Goal: Information Seeking & Learning: Compare options

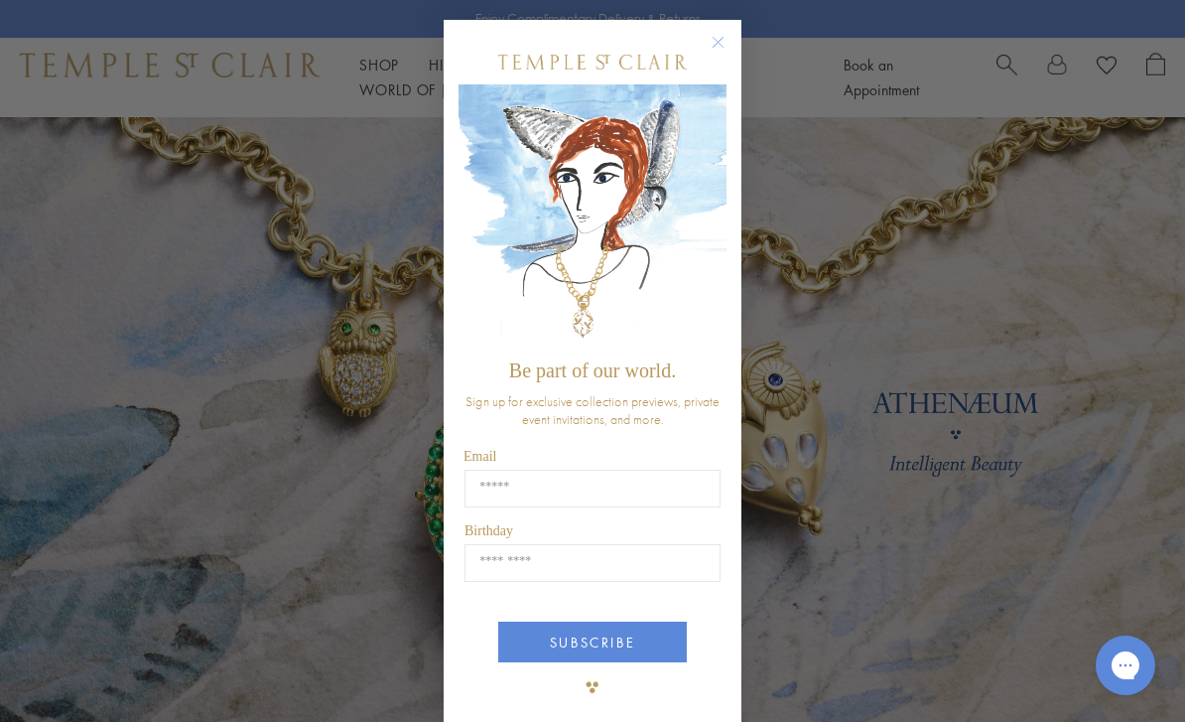
click at [735, 55] on button "Close dialog" at bounding box center [728, 52] width 25 height 25
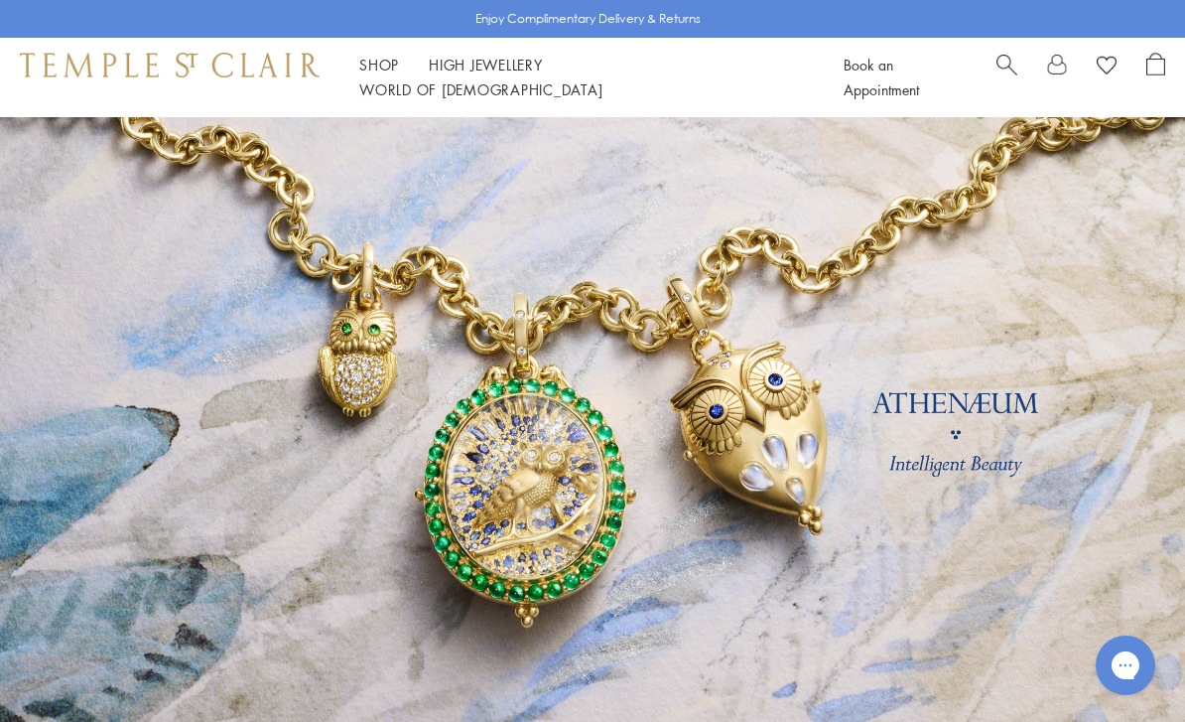
click at [377, 64] on div "Shop Shop Categories Amulets Pendants & Charms Lockets Chains & Leather Cords E…" at bounding box center [592, 77] width 1185 height 79
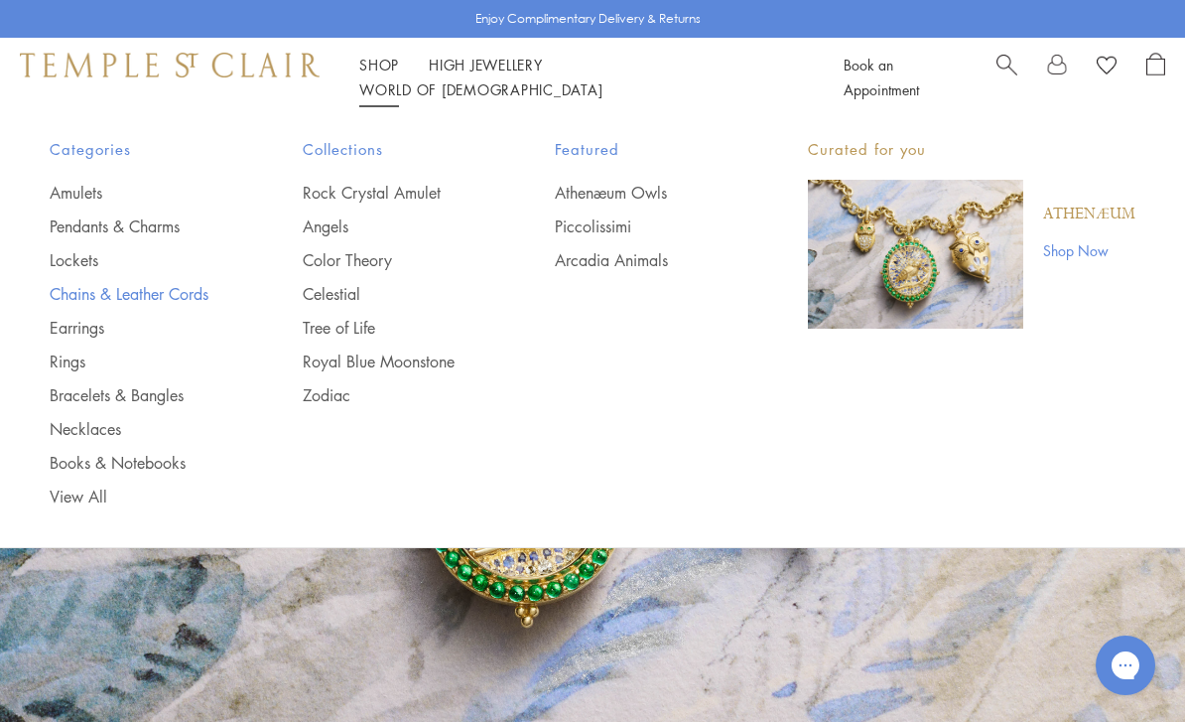
click at [209, 294] on link "Chains & Leather Cords" at bounding box center [137, 294] width 174 height 22
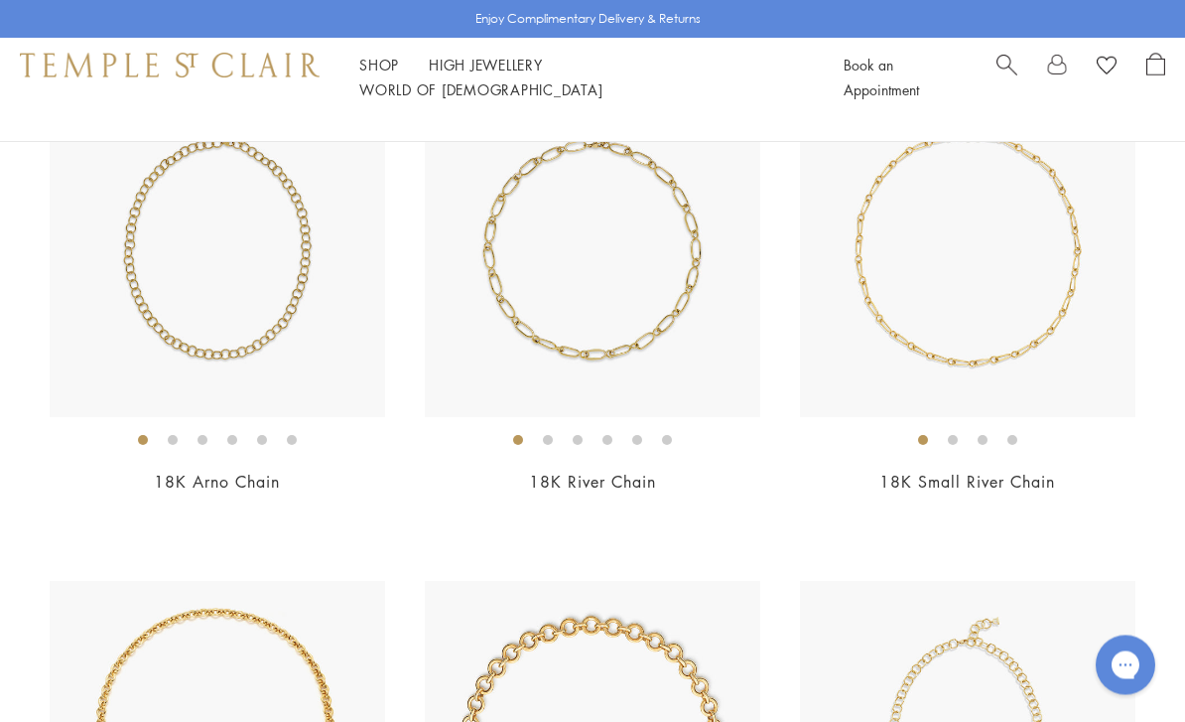
scroll to position [283, 0]
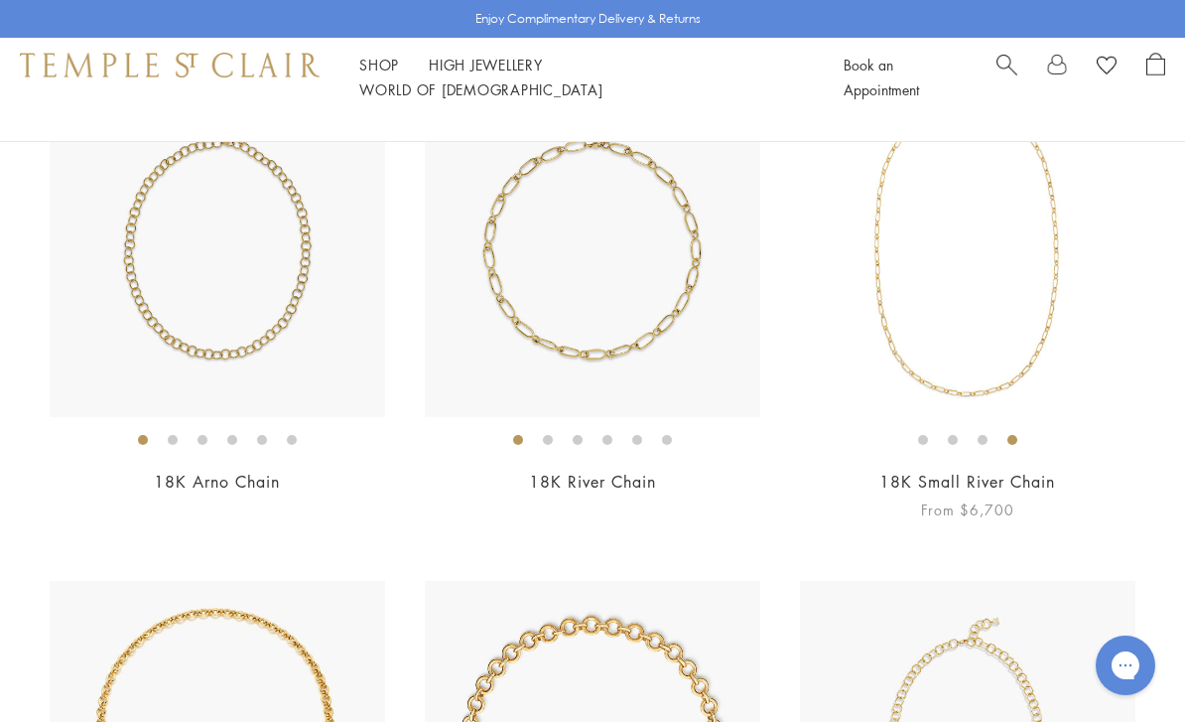
click at [928, 486] on link "18K Small River Chain" at bounding box center [967, 481] width 176 height 22
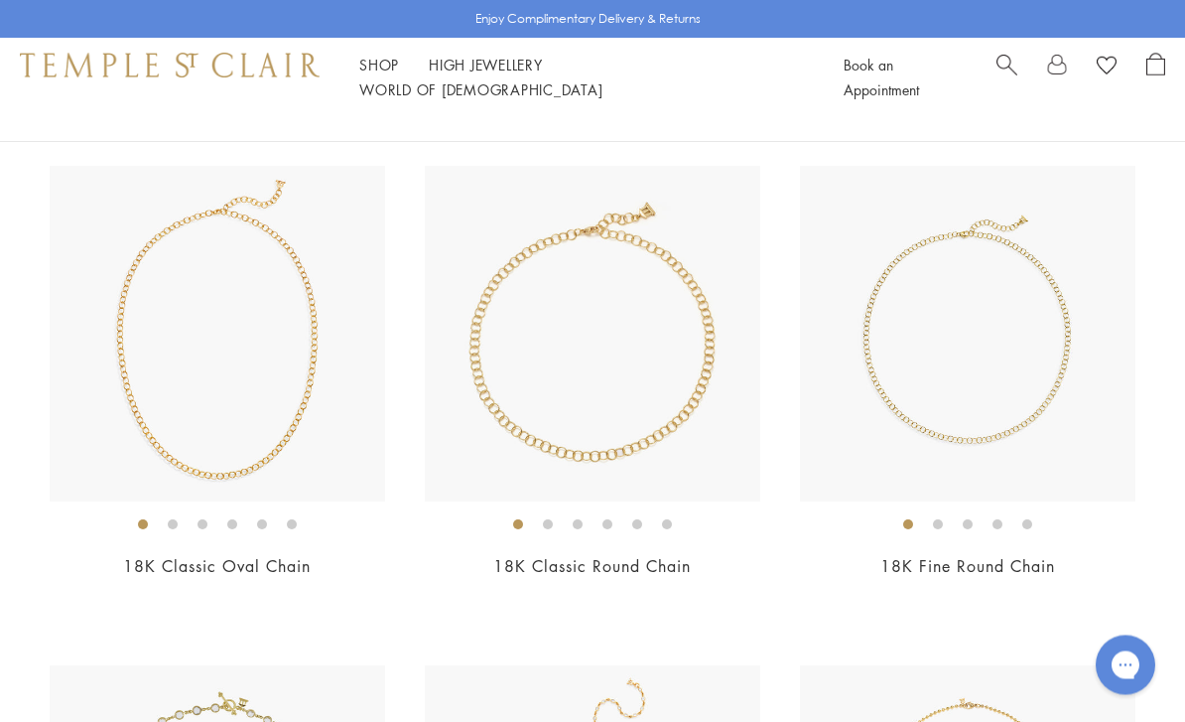
scroll to position [1199, 0]
click at [944, 460] on img at bounding box center [967, 331] width 335 height 335
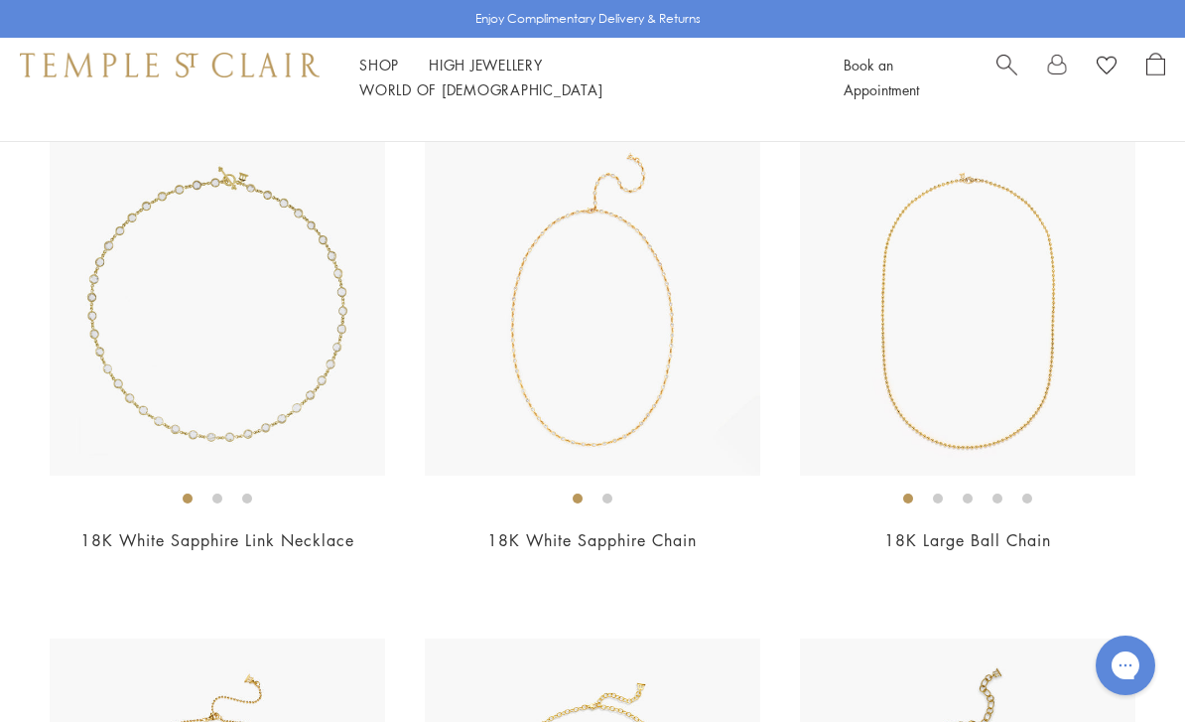
scroll to position [1721, 0]
click at [938, 470] on img at bounding box center [967, 308] width 335 height 335
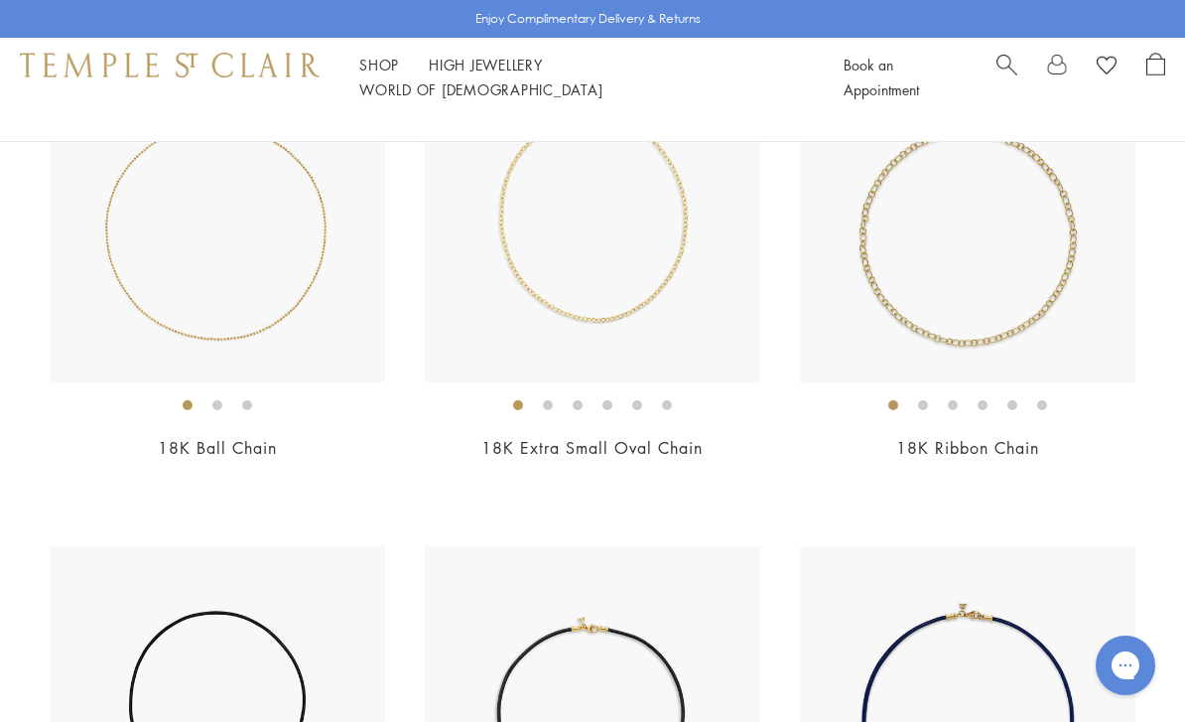
scroll to position [2319, 0]
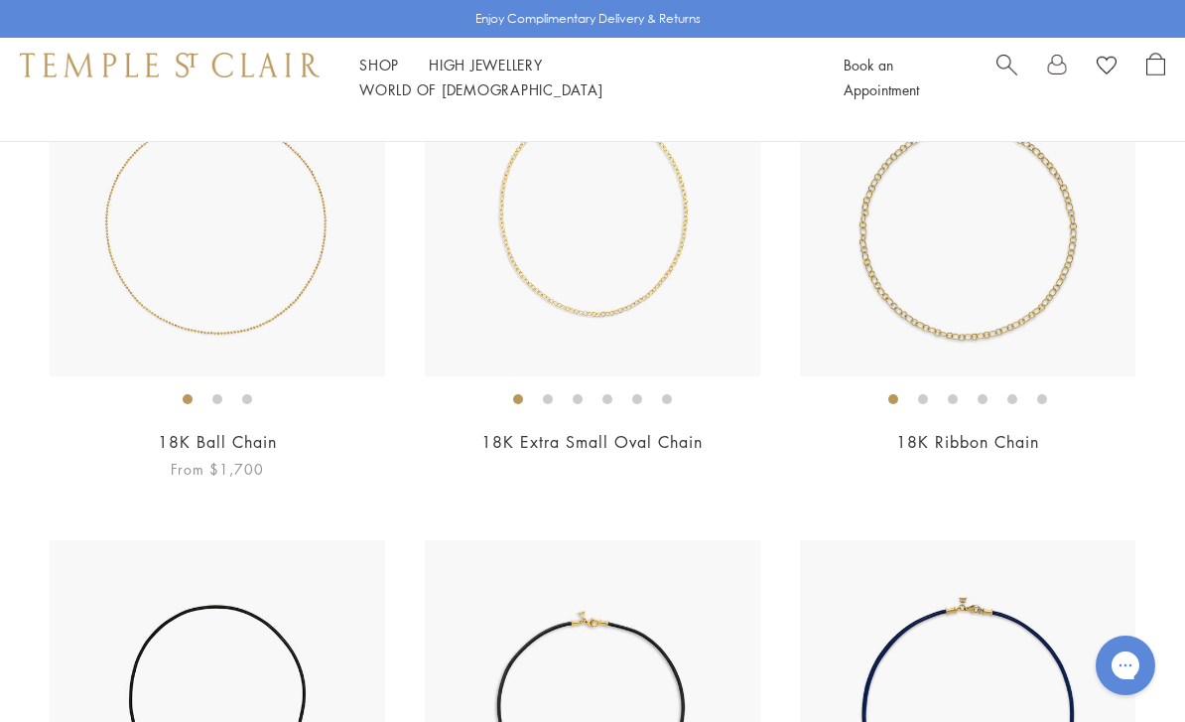
click at [271, 327] on img at bounding box center [217, 208] width 335 height 335
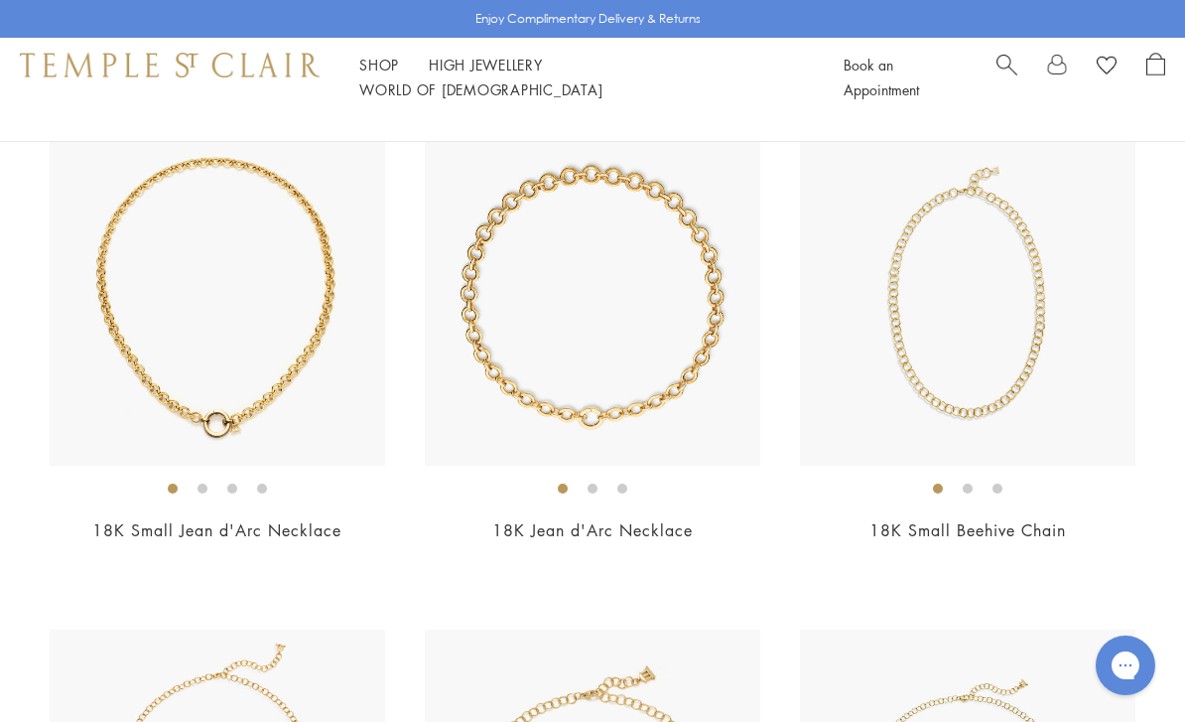
scroll to position [662, 0]
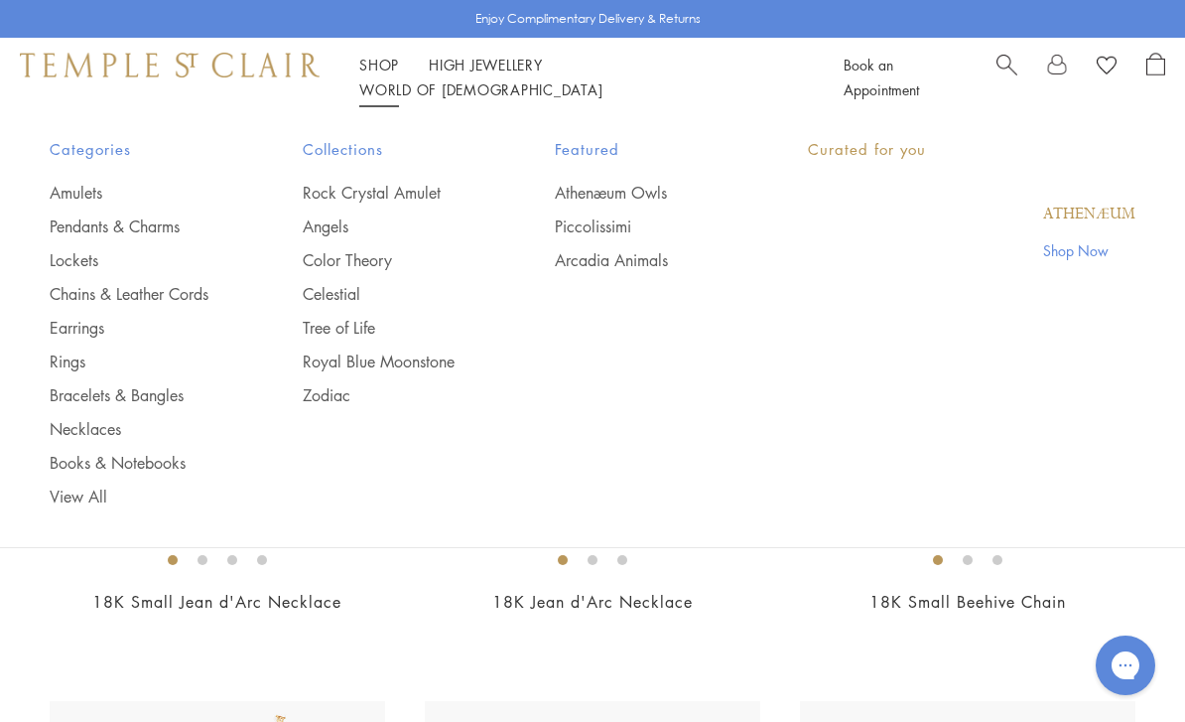
click at [384, 74] on link "Shop Shop" at bounding box center [379, 65] width 40 height 20
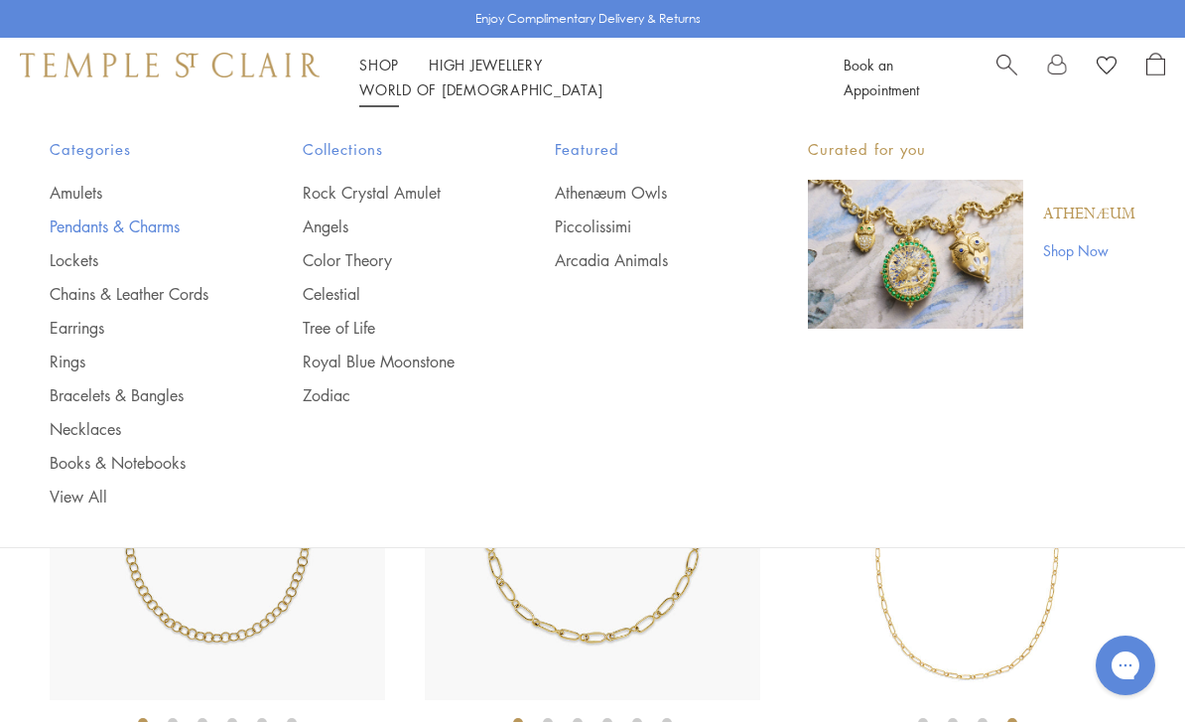
click at [165, 219] on link "Pendants & Charms" at bounding box center [137, 226] width 174 height 22
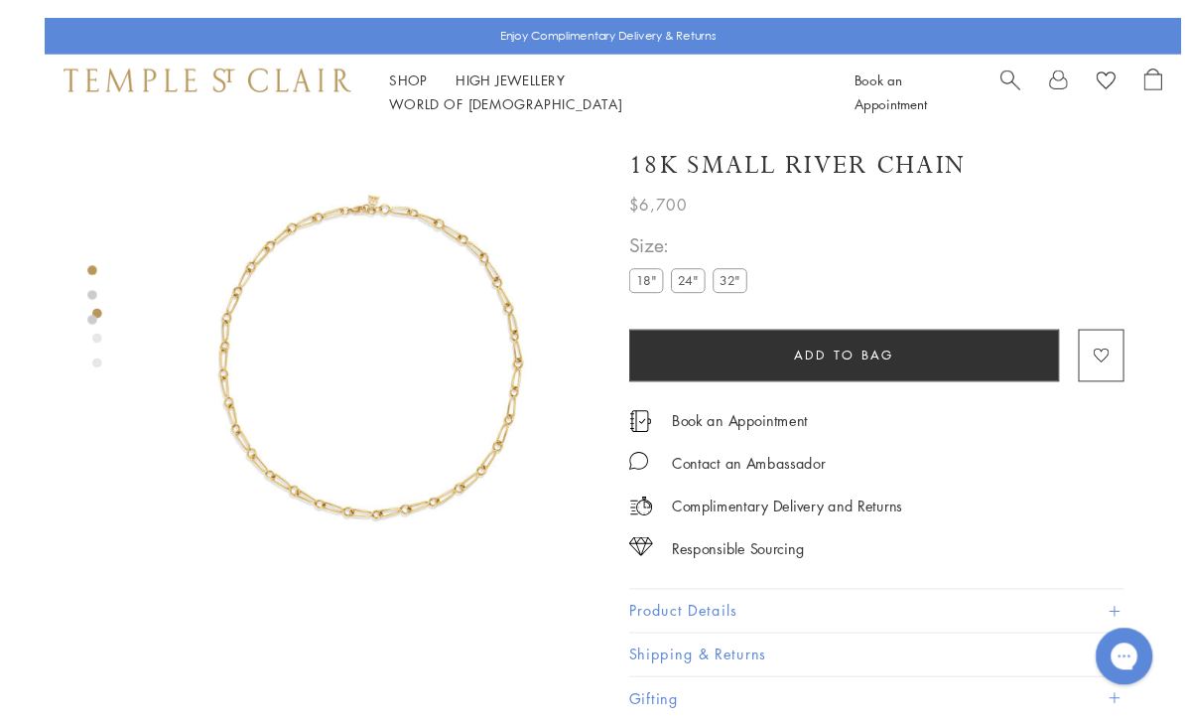
scroll to position [33, 0]
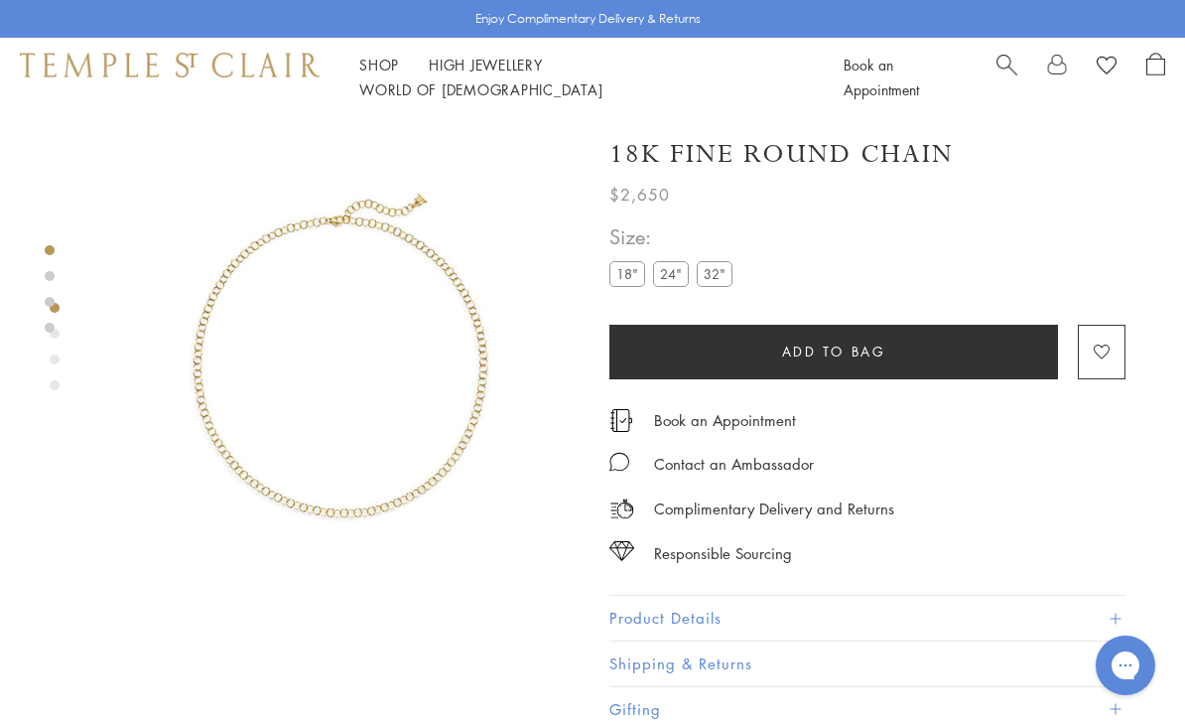
scroll to position [0, 4]
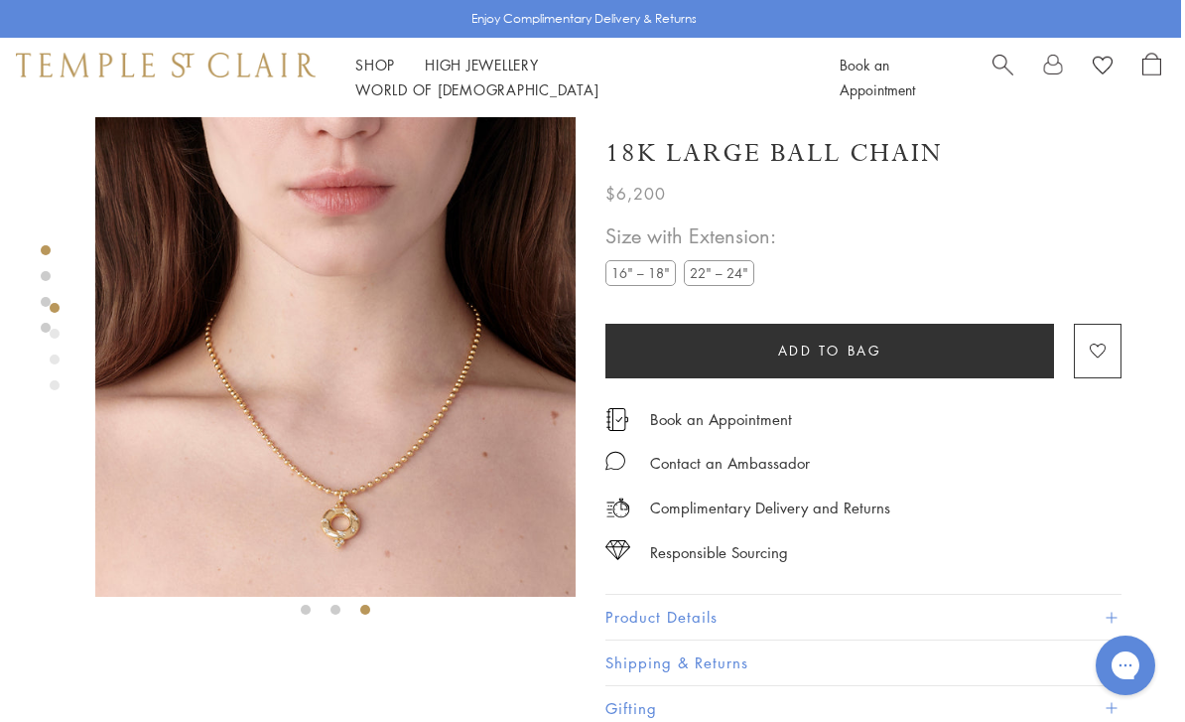
scroll to position [0, 4]
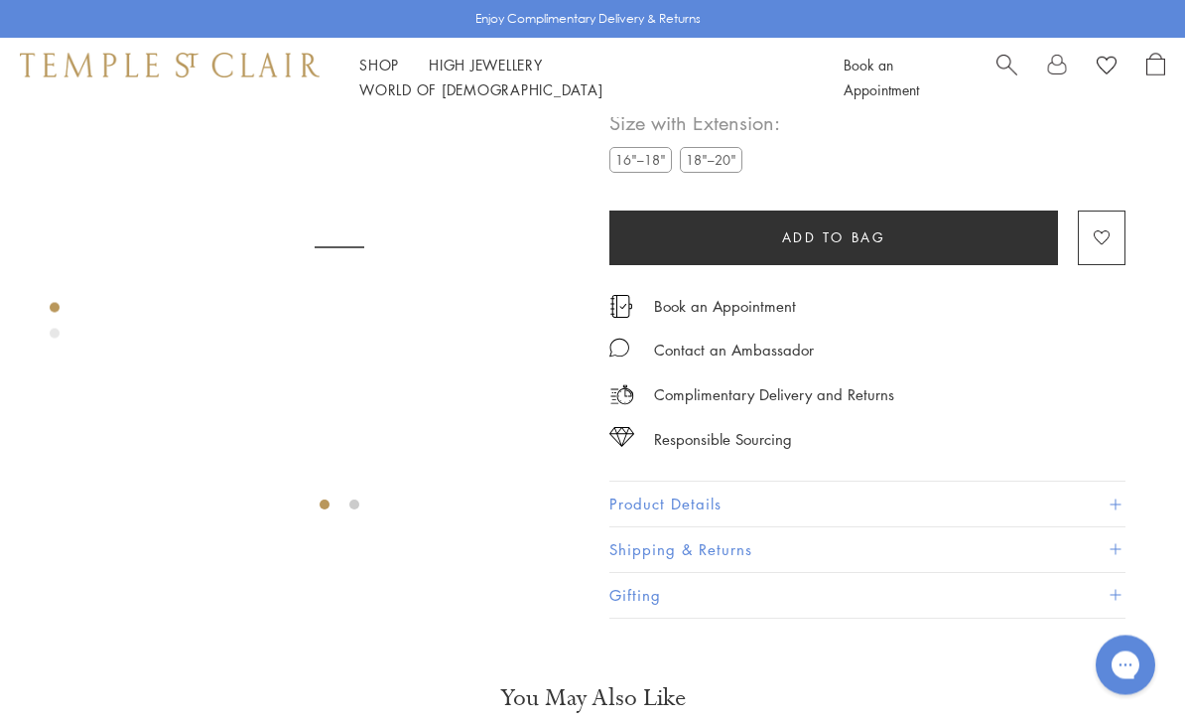
scroll to position [117, 0]
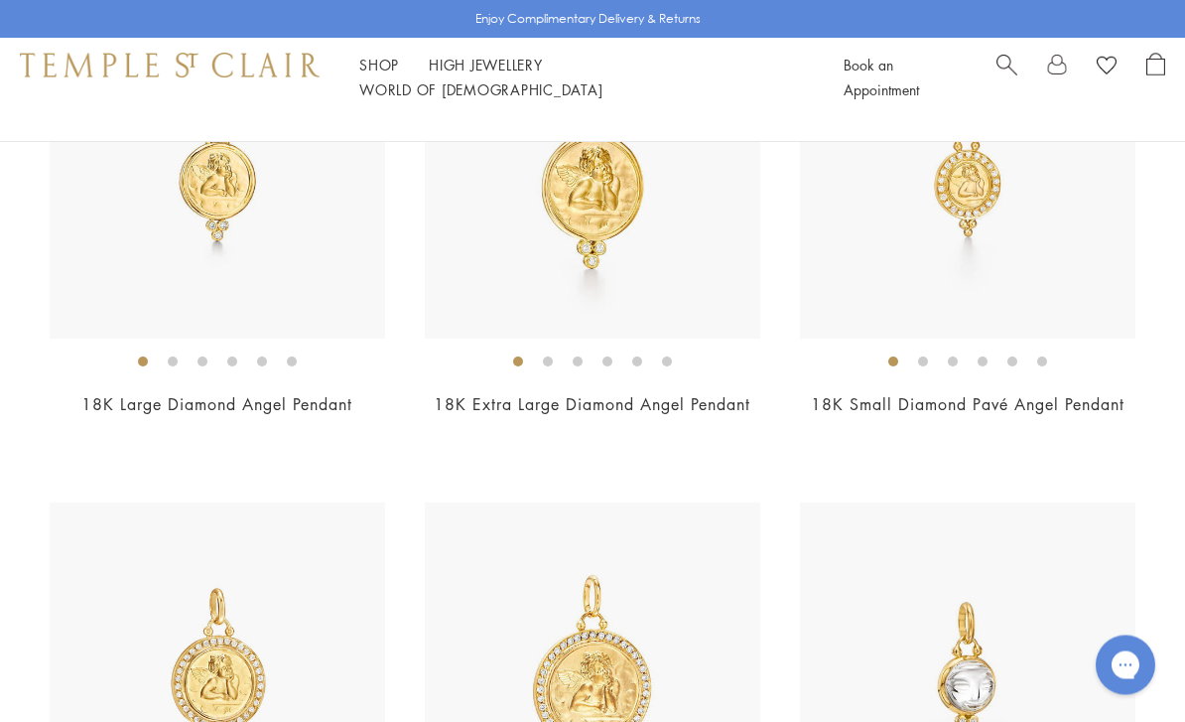
scroll to position [3370, 0]
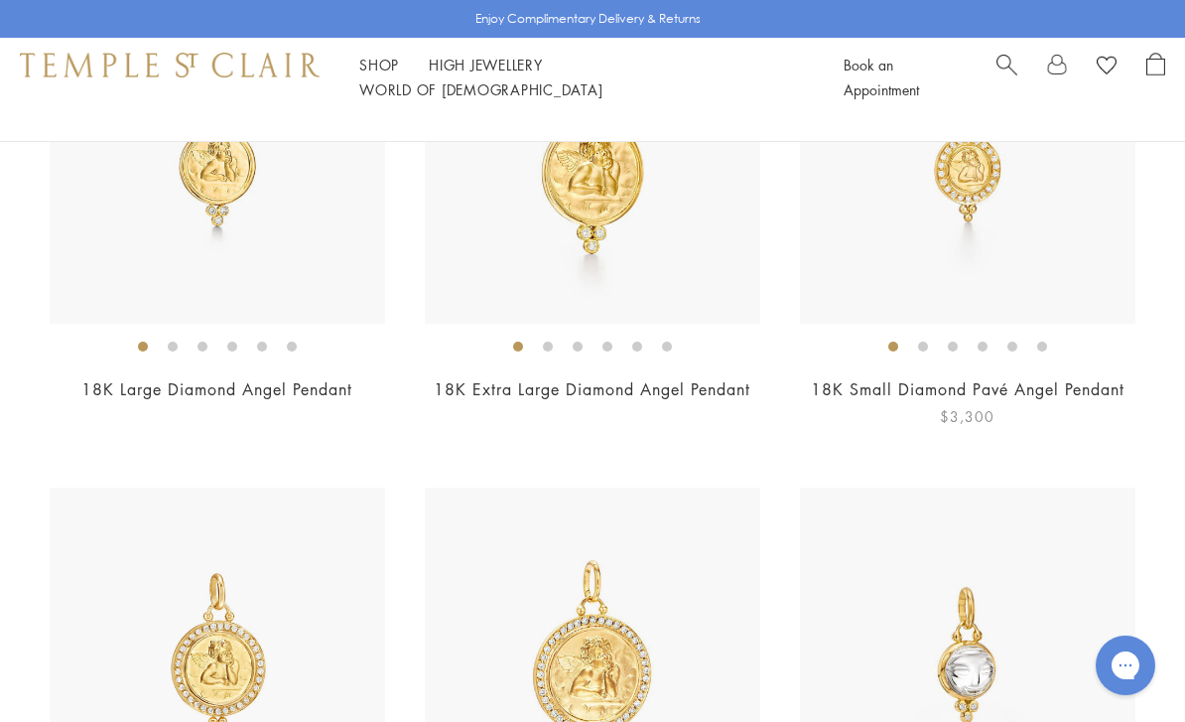
click at [872, 309] on img at bounding box center [967, 155] width 335 height 335
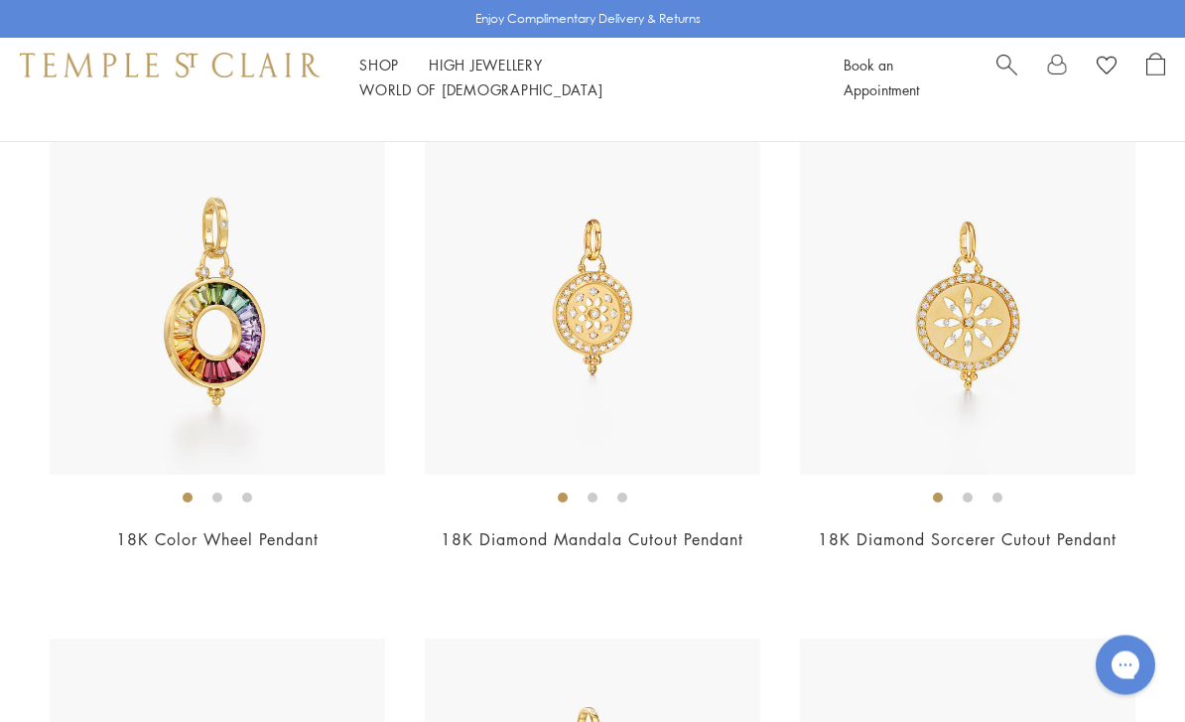
scroll to position [8775, 0]
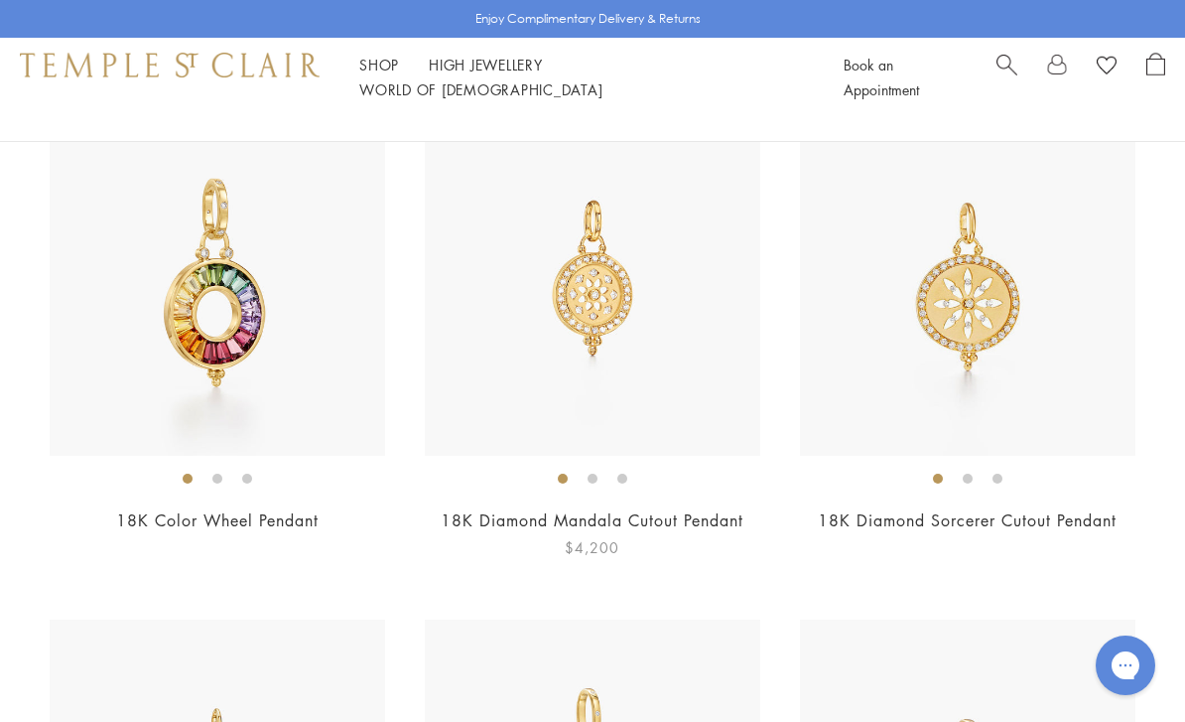
click at [517, 443] on img at bounding box center [592, 287] width 335 height 335
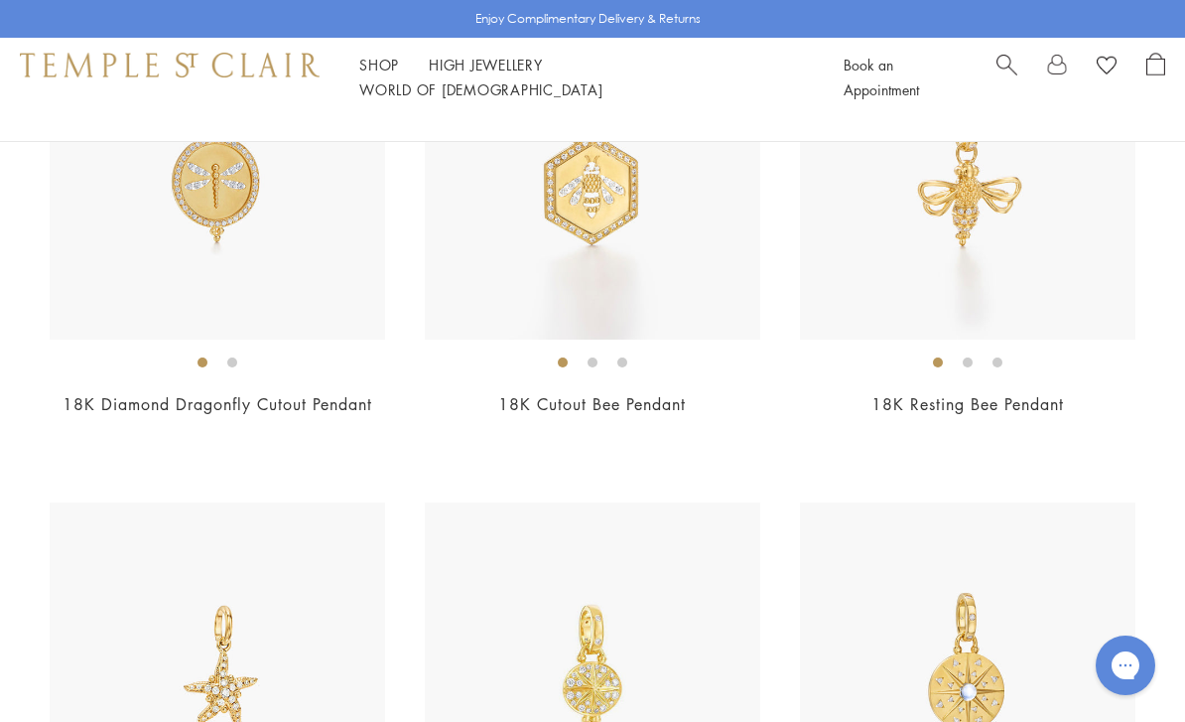
scroll to position [9390, 0]
click at [546, 340] on img at bounding box center [592, 172] width 335 height 335
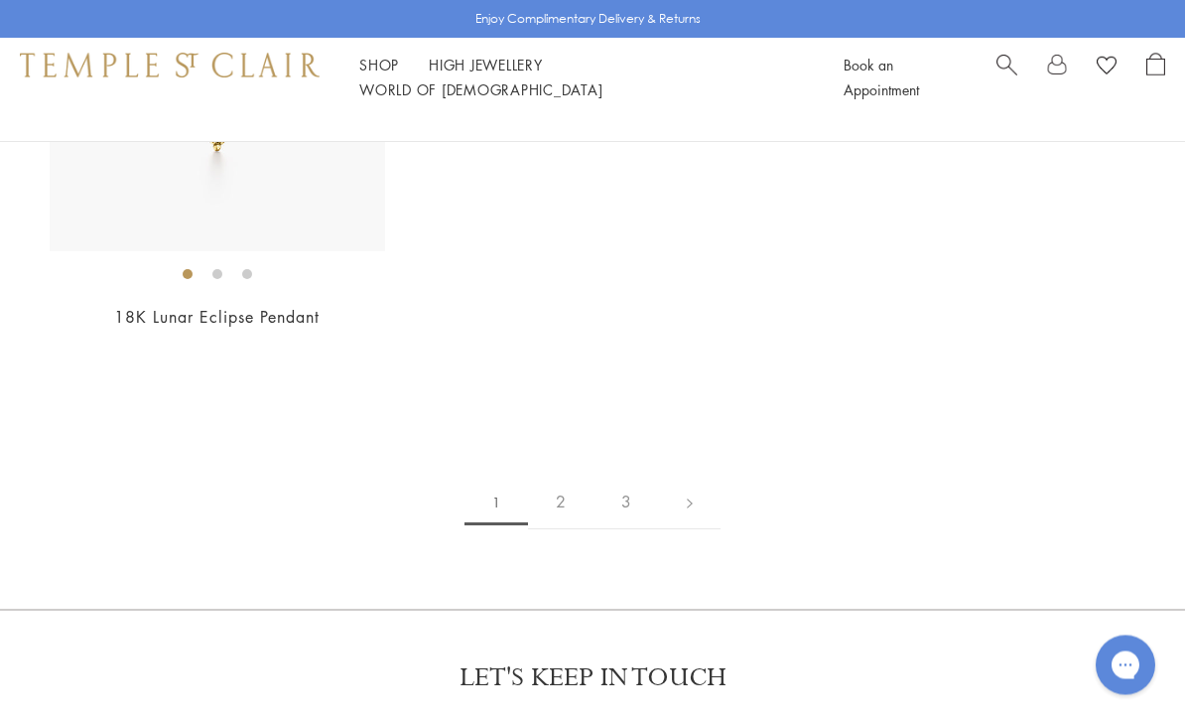
scroll to position [11013, 0]
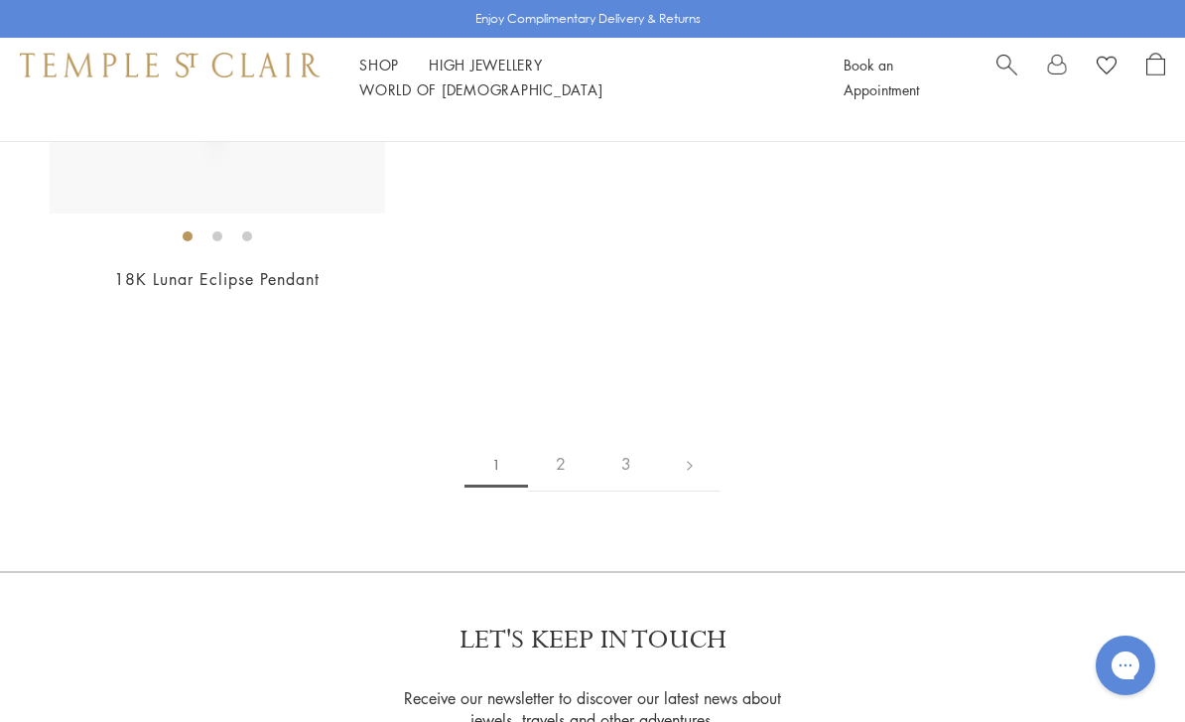
click at [562, 491] on link "2" at bounding box center [561, 464] width 66 height 55
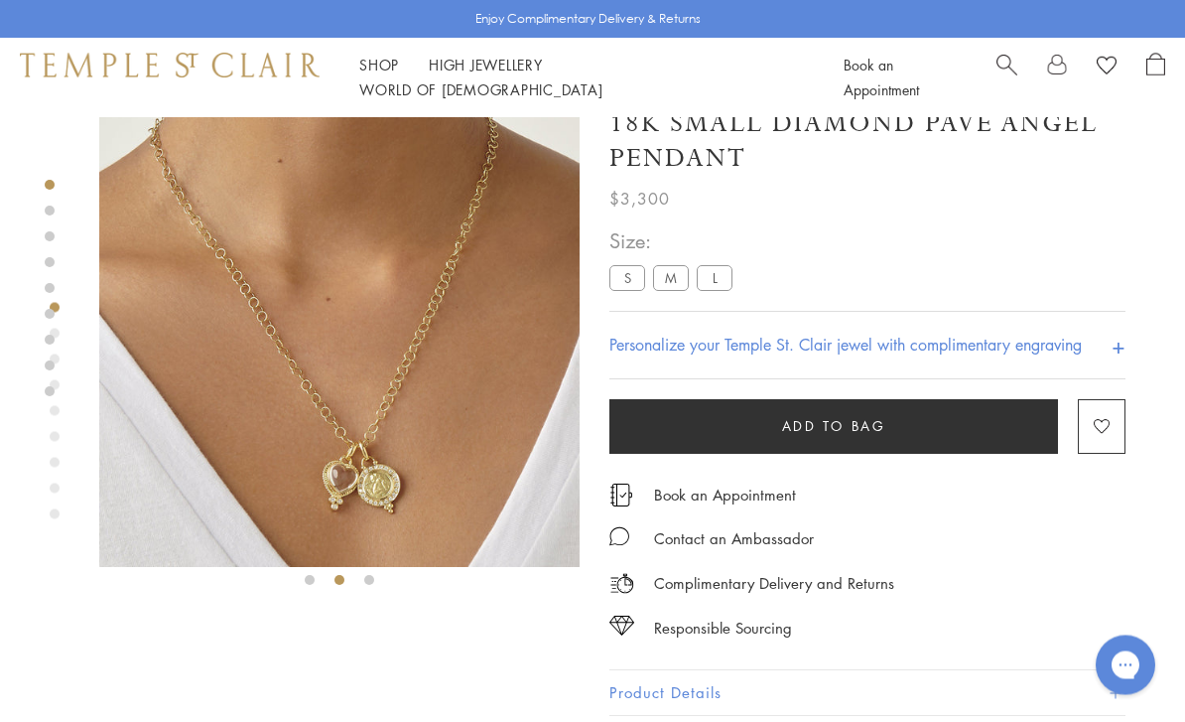
scroll to position [31, 0]
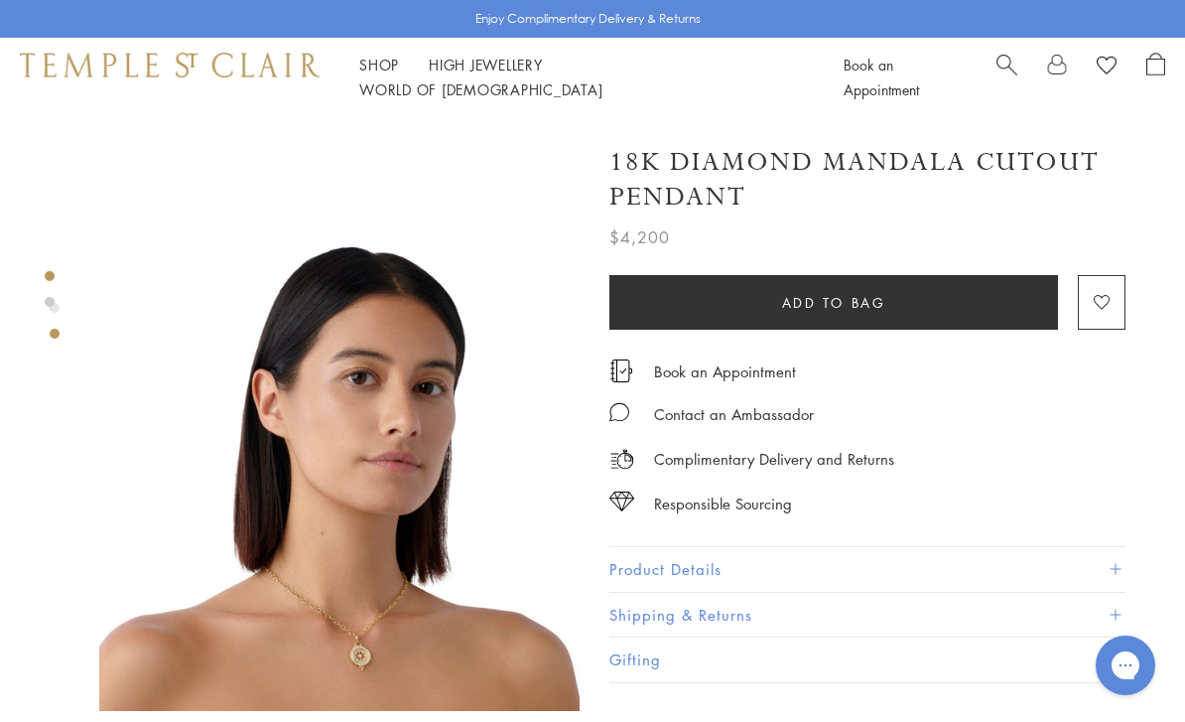
scroll to position [391, 0]
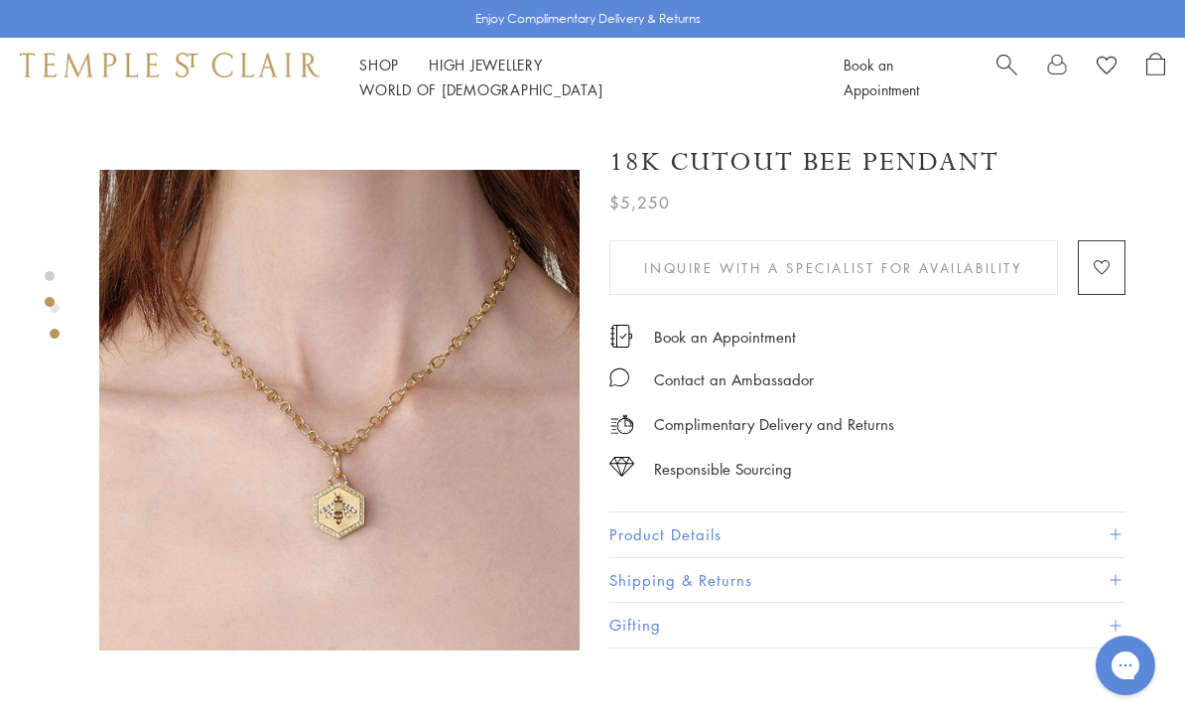
scroll to position [452, 0]
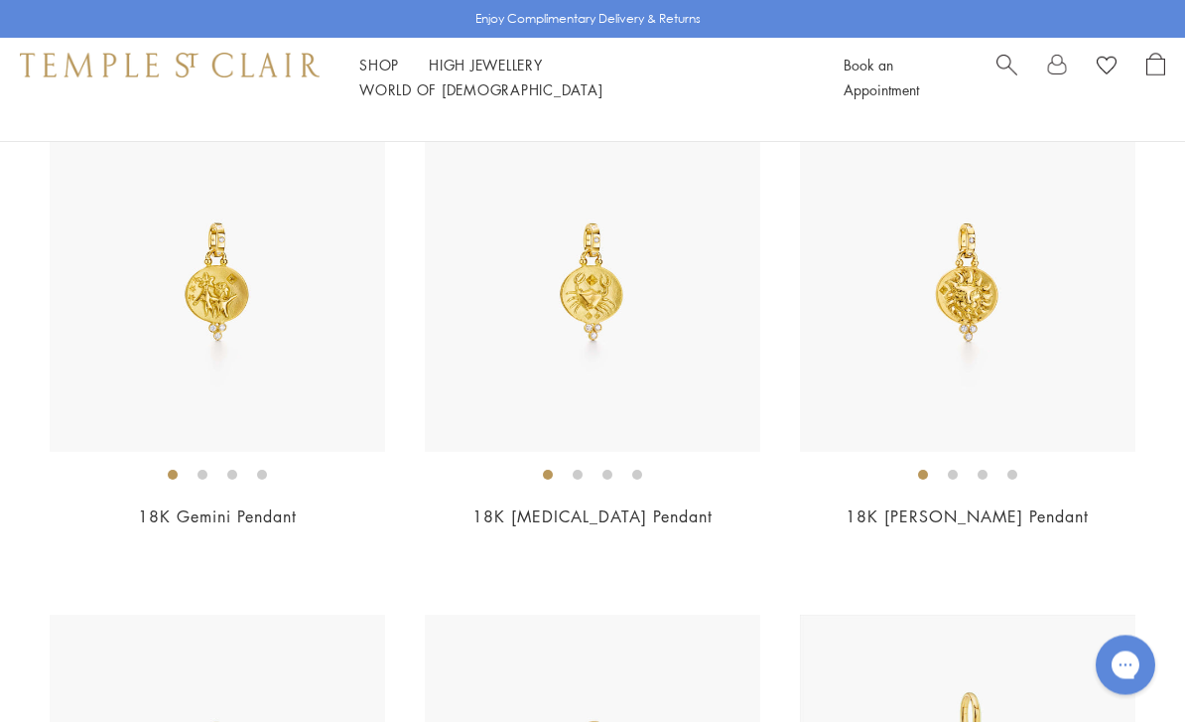
scroll to position [1748, 0]
click at [487, 406] on img at bounding box center [592, 281] width 335 height 335
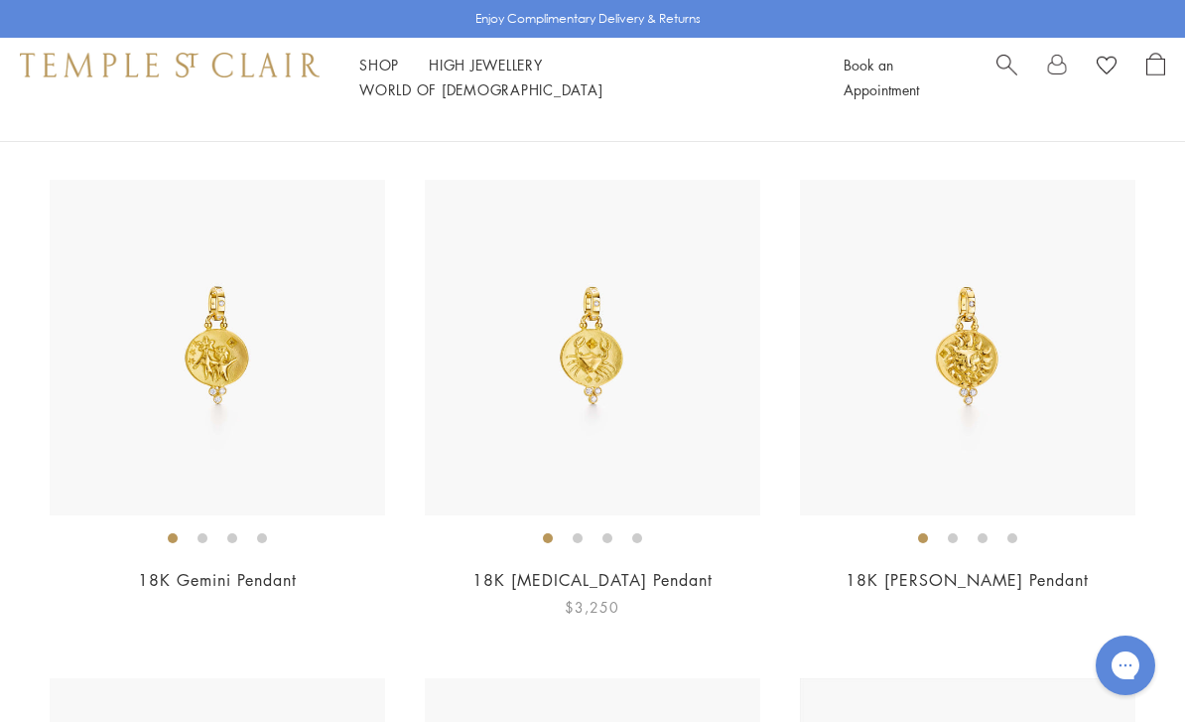
scroll to position [1811, 0]
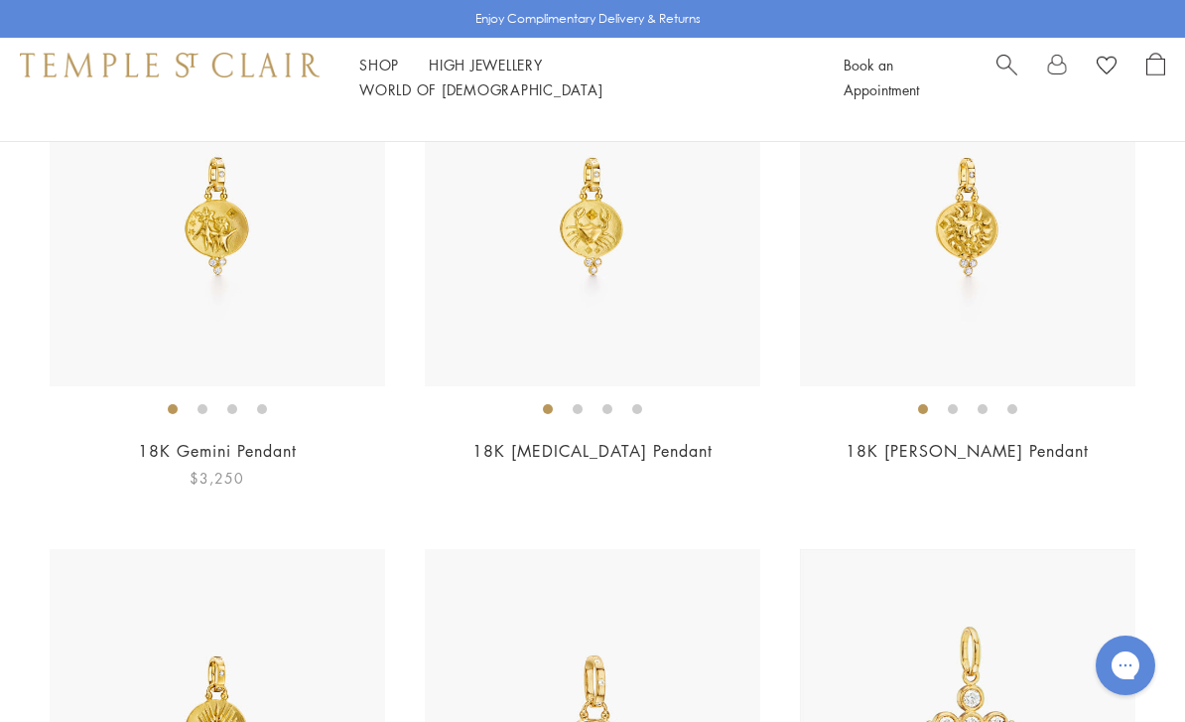
click at [166, 317] on img at bounding box center [217, 218] width 335 height 335
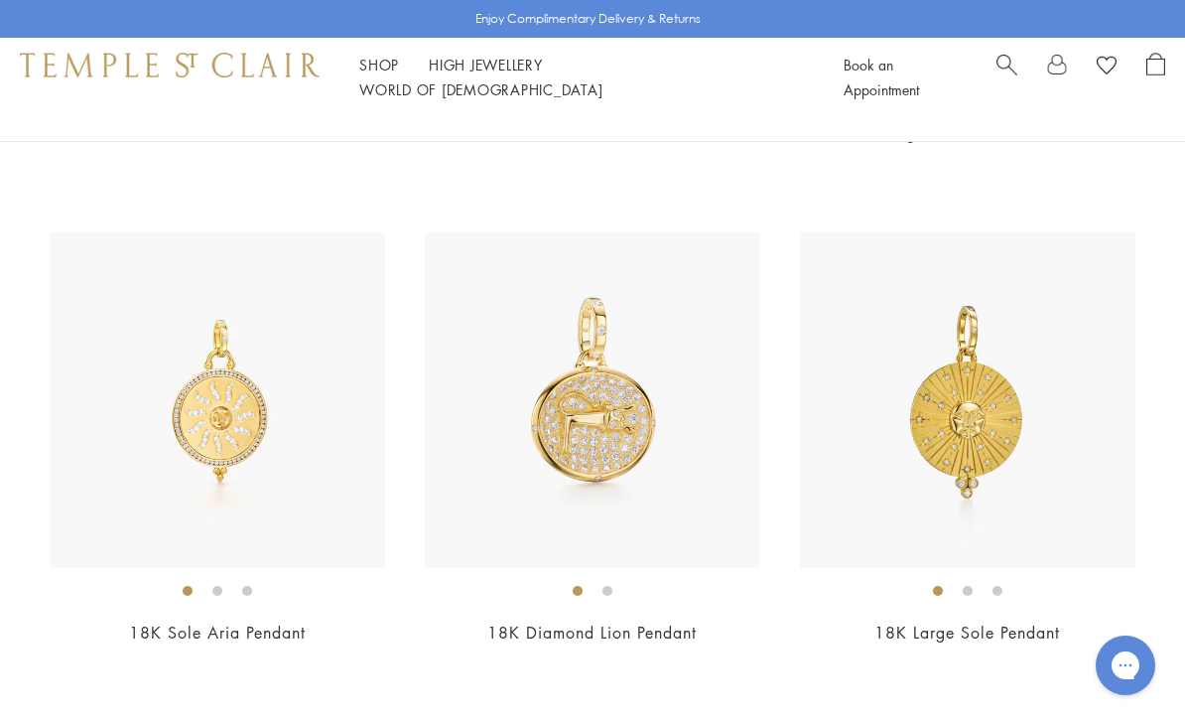
scroll to position [7111, 0]
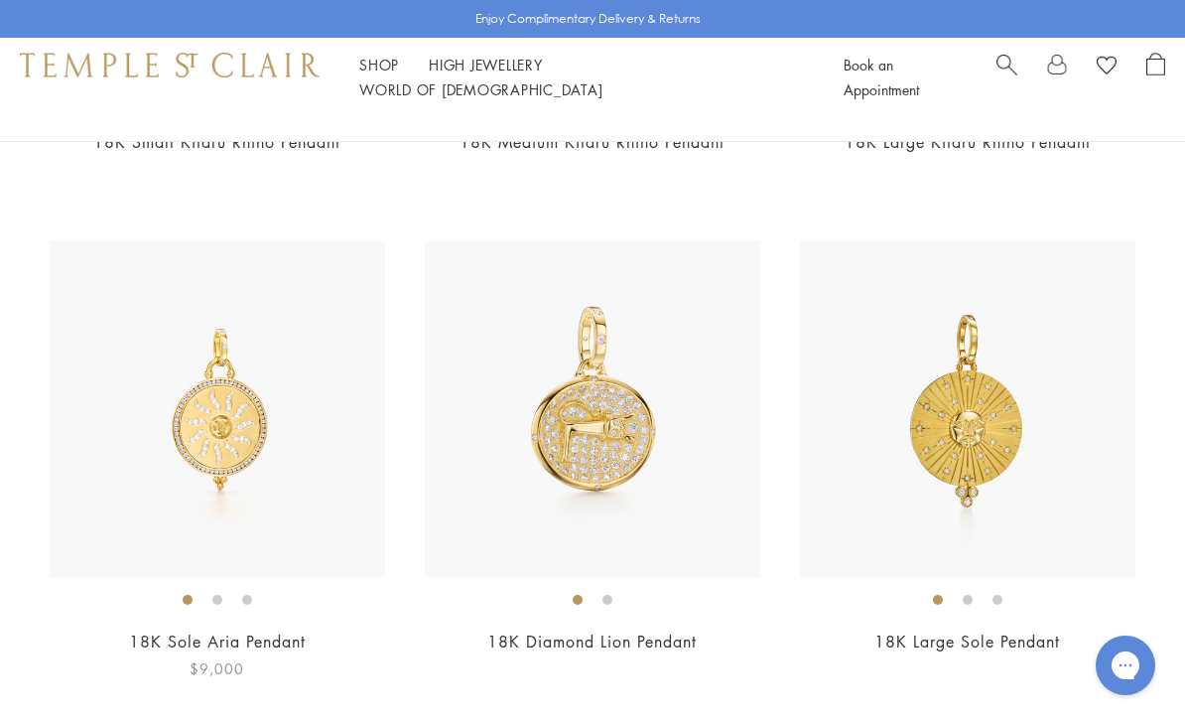
click at [193, 594] on li at bounding box center [188, 599] width 10 height 10
click at [175, 540] on img at bounding box center [217, 408] width 335 height 335
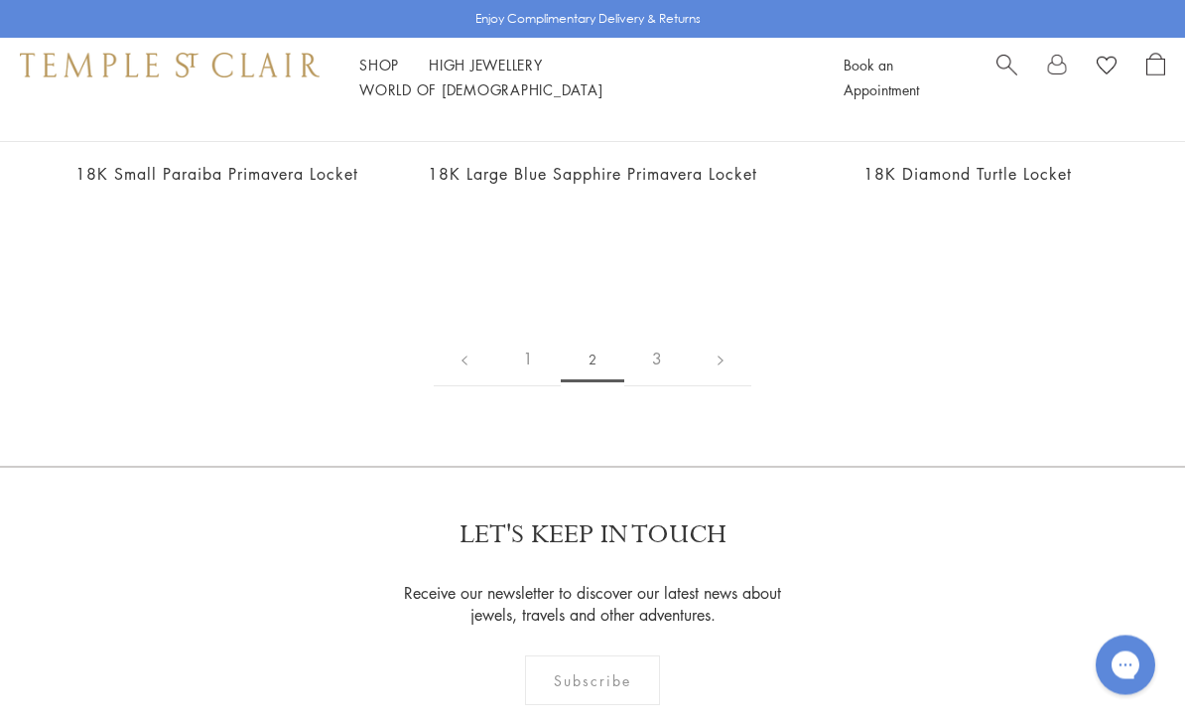
scroll to position [9622, 0]
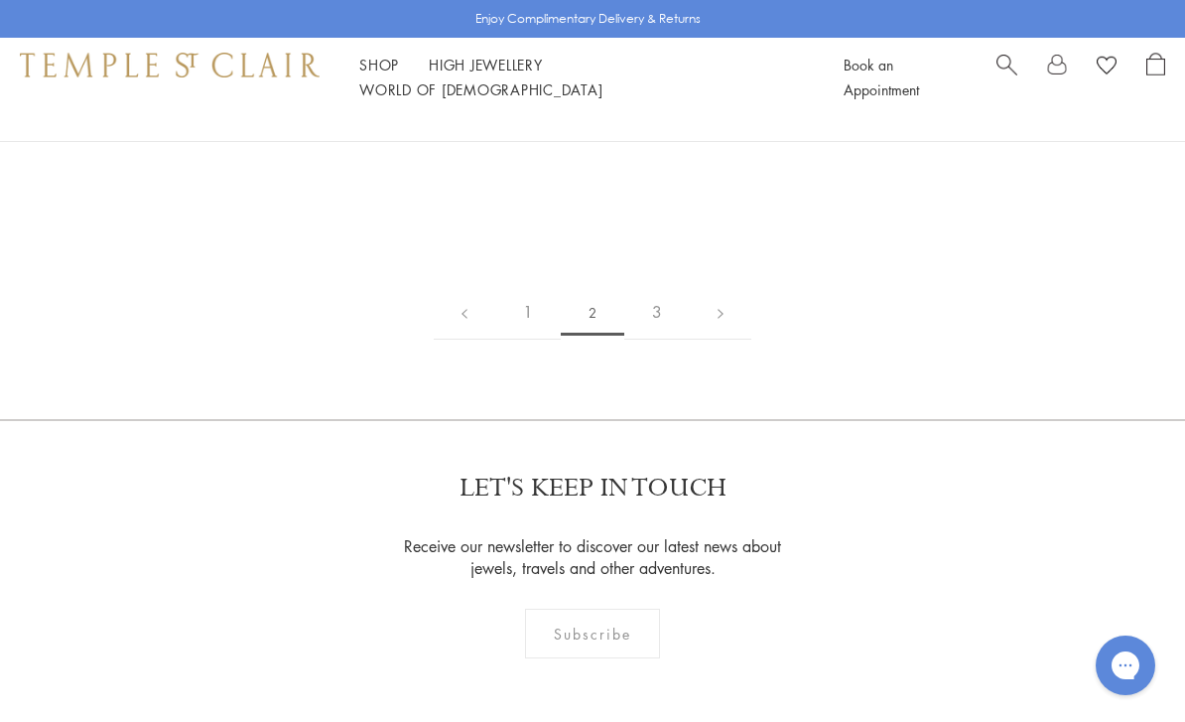
click at [525, 300] on link "1" at bounding box center [528, 312] width 66 height 55
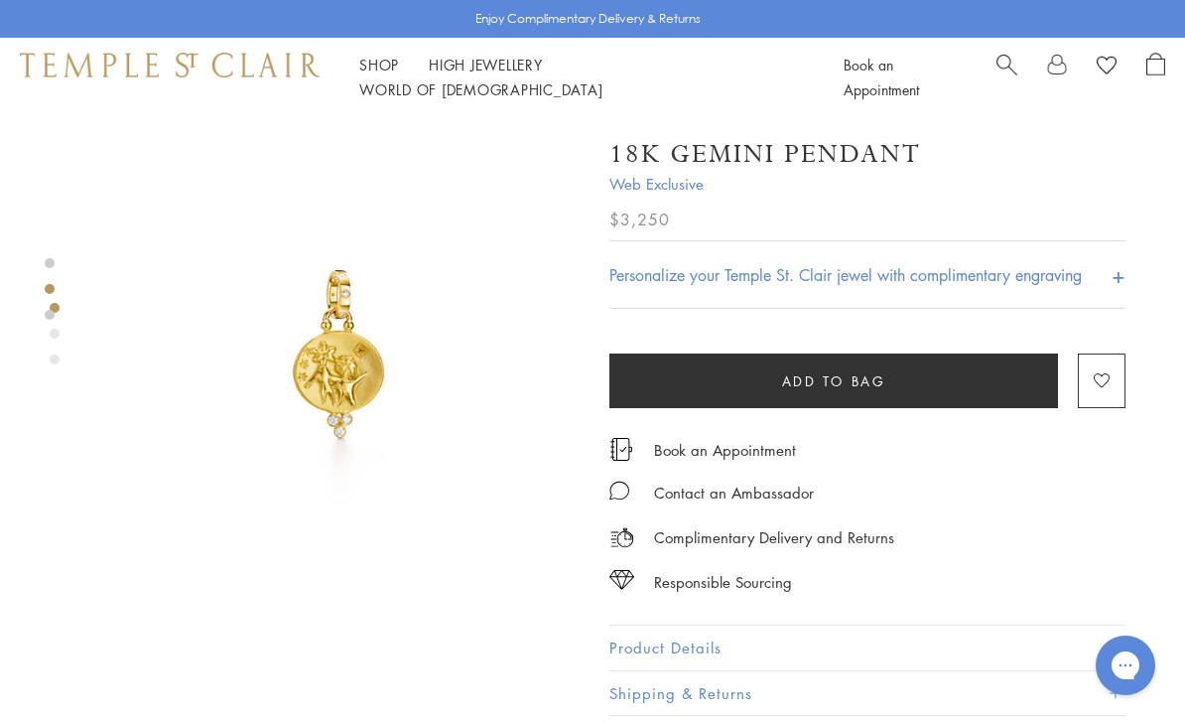
scroll to position [1, 0]
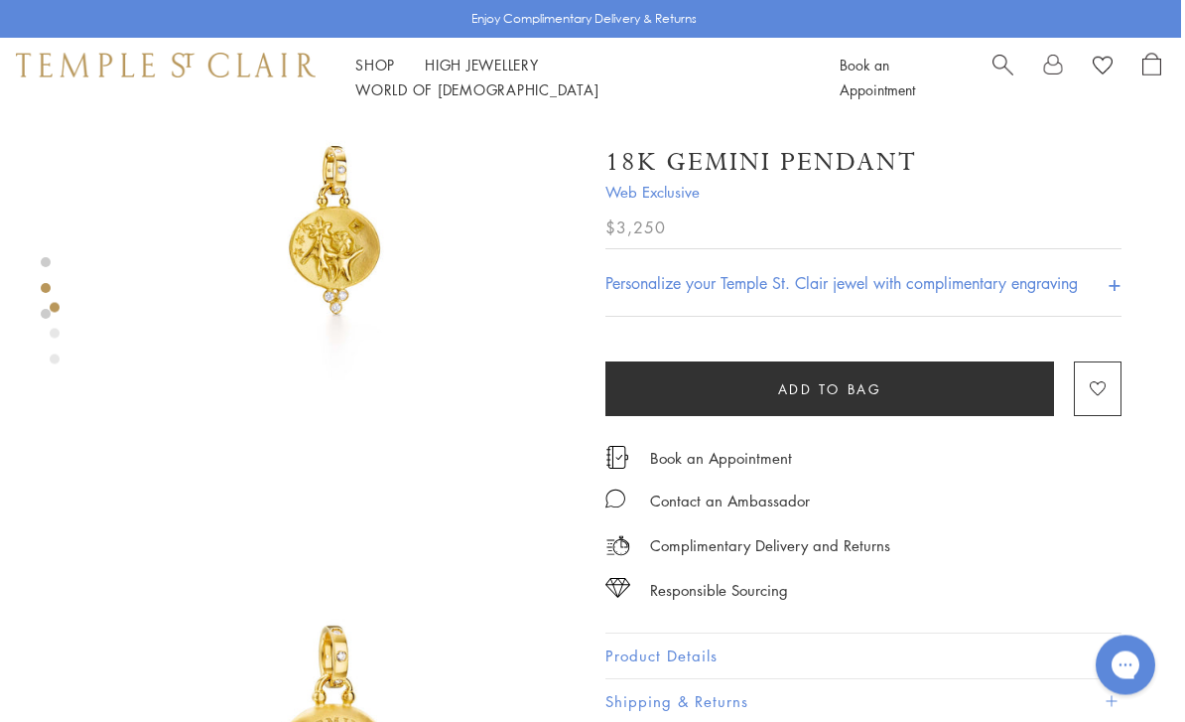
click at [650, 667] on button "Product Details" at bounding box center [863, 655] width 516 height 45
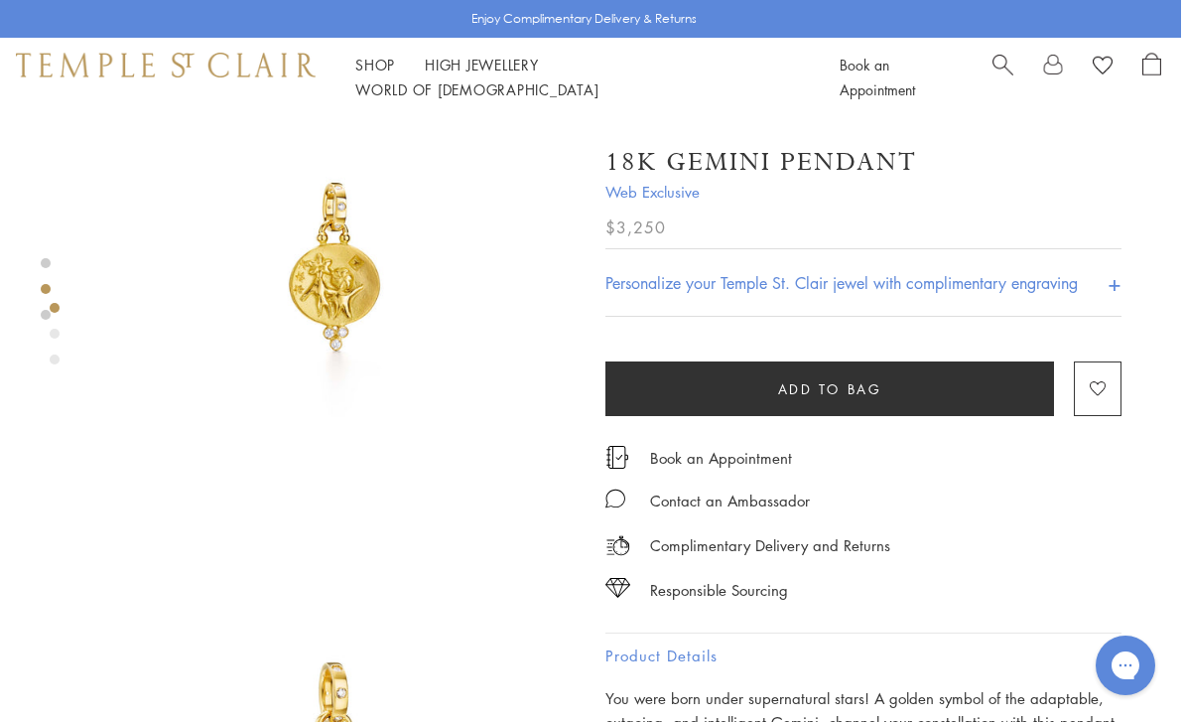
scroll to position [0, 4]
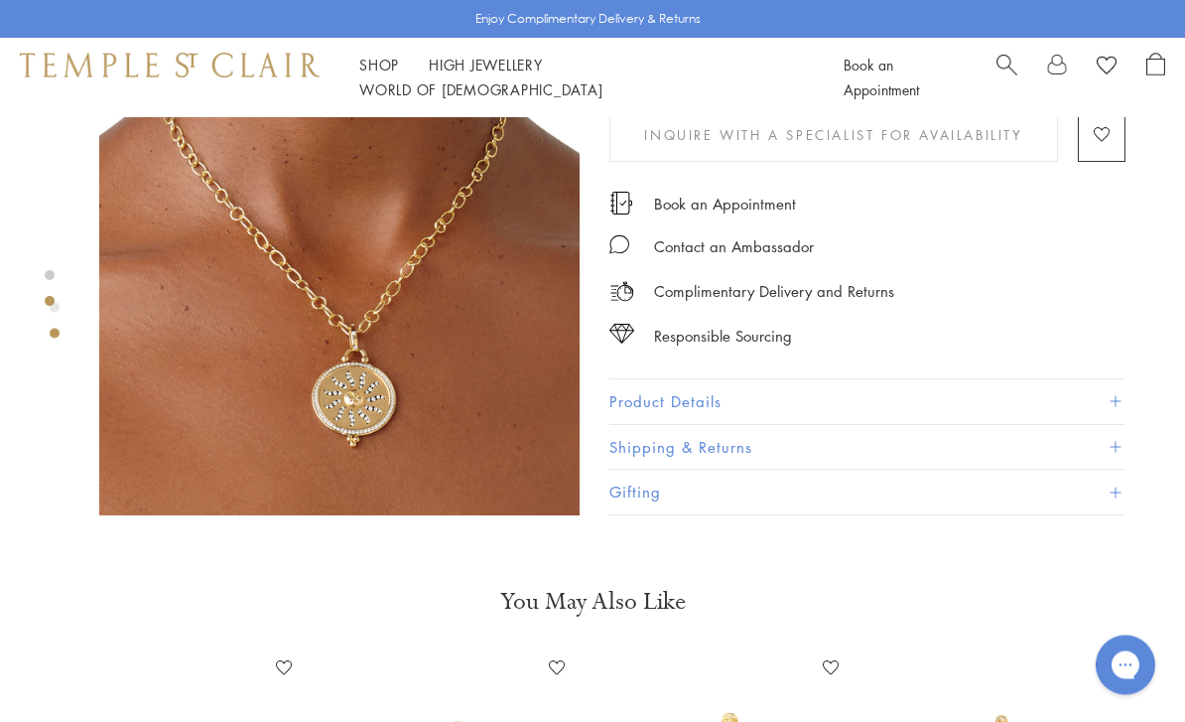
scroll to position [592, 0]
click at [618, 403] on button "Product Details" at bounding box center [867, 401] width 516 height 45
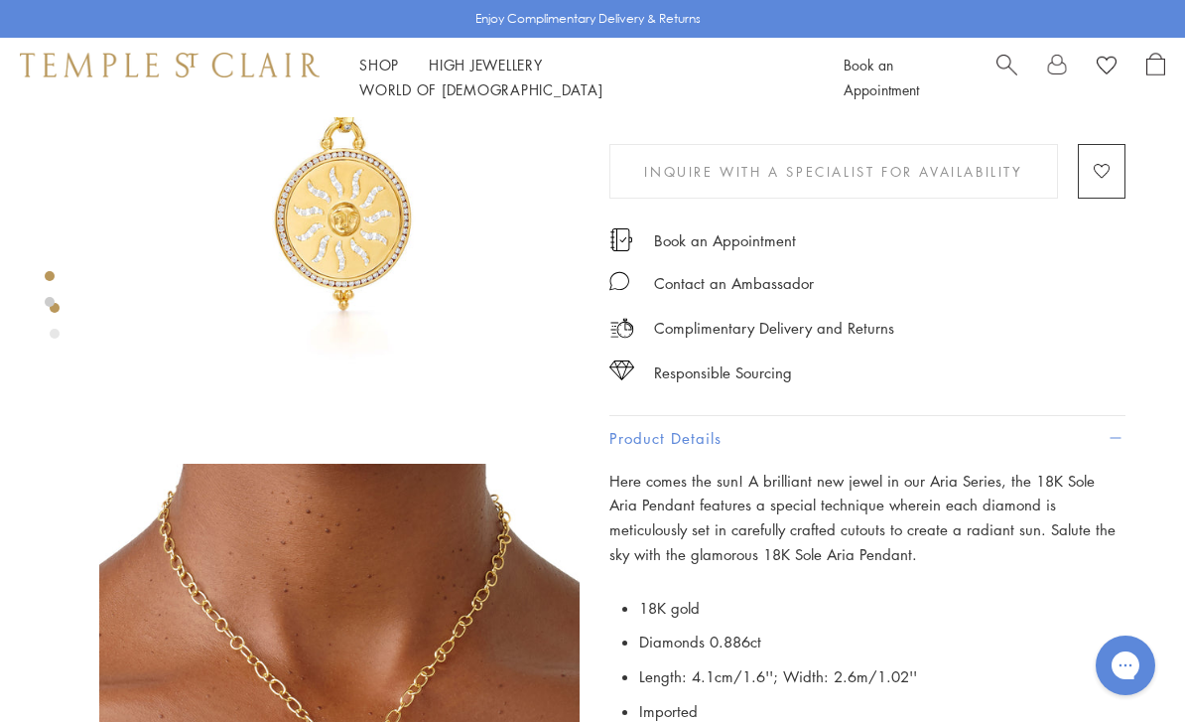
scroll to position [162, 0]
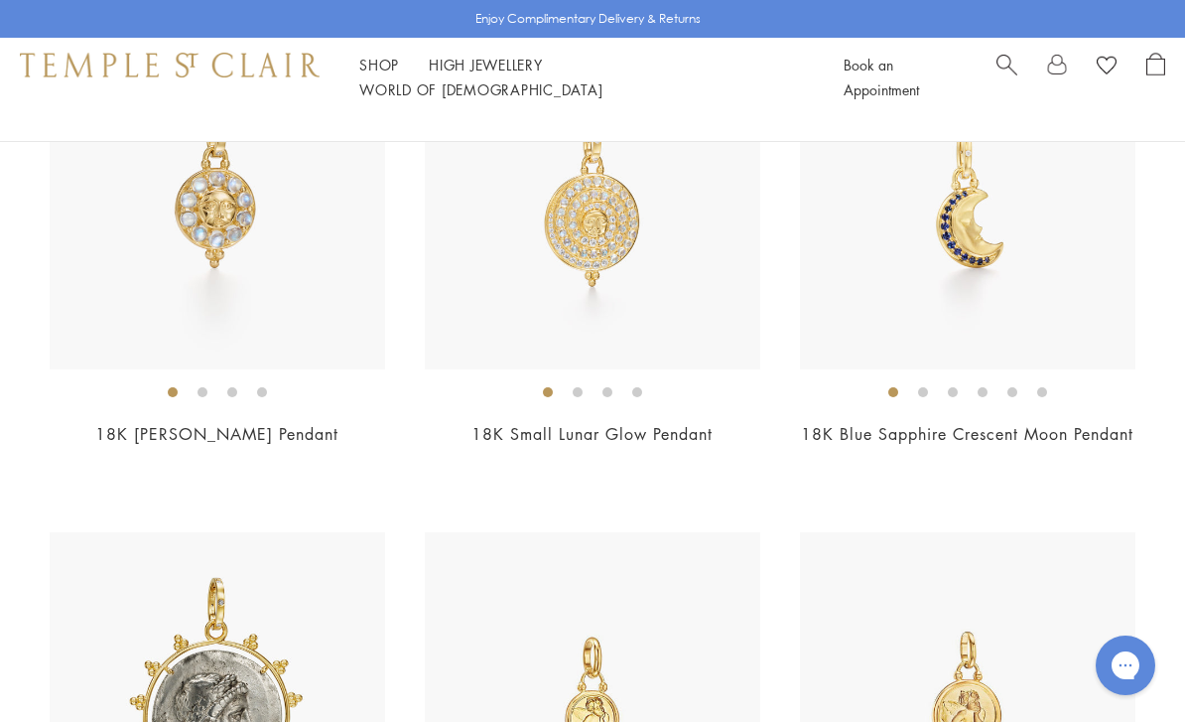
scroll to position [1827, 0]
click at [525, 397] on ol at bounding box center [592, 392] width 335 height 25
click at [482, 383] on ol at bounding box center [592, 391] width 335 height 25
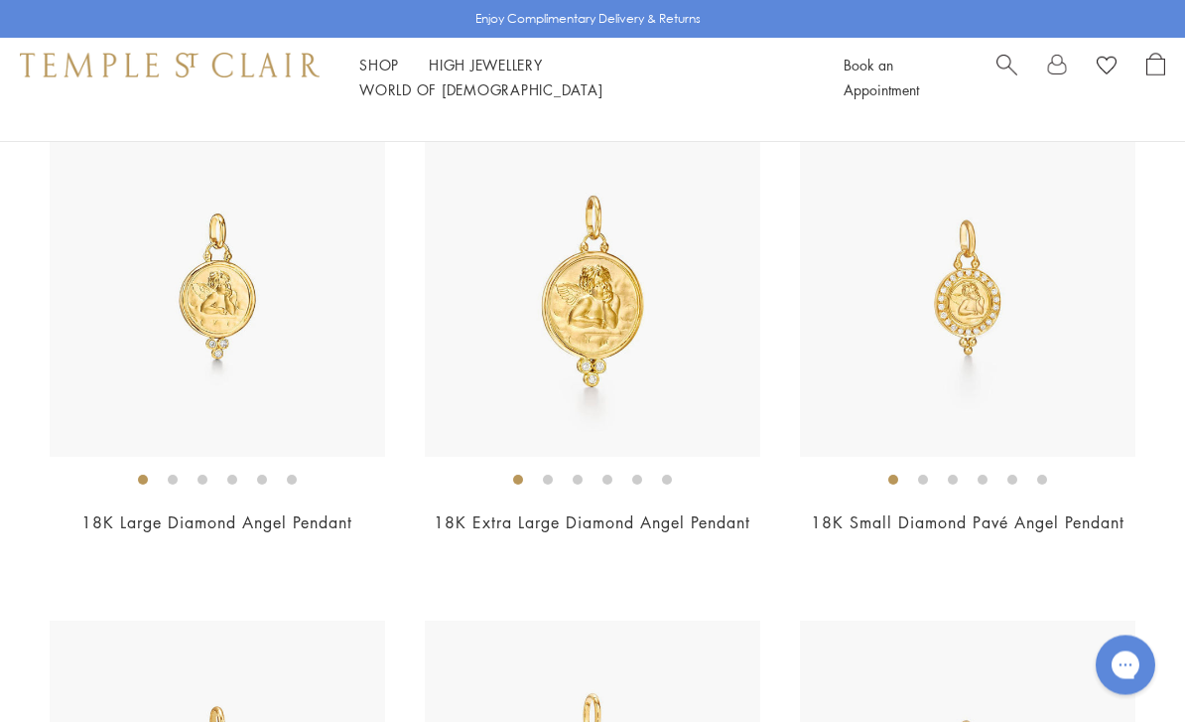
scroll to position [3237, 0]
click at [1002, 457] on img at bounding box center [967, 288] width 335 height 335
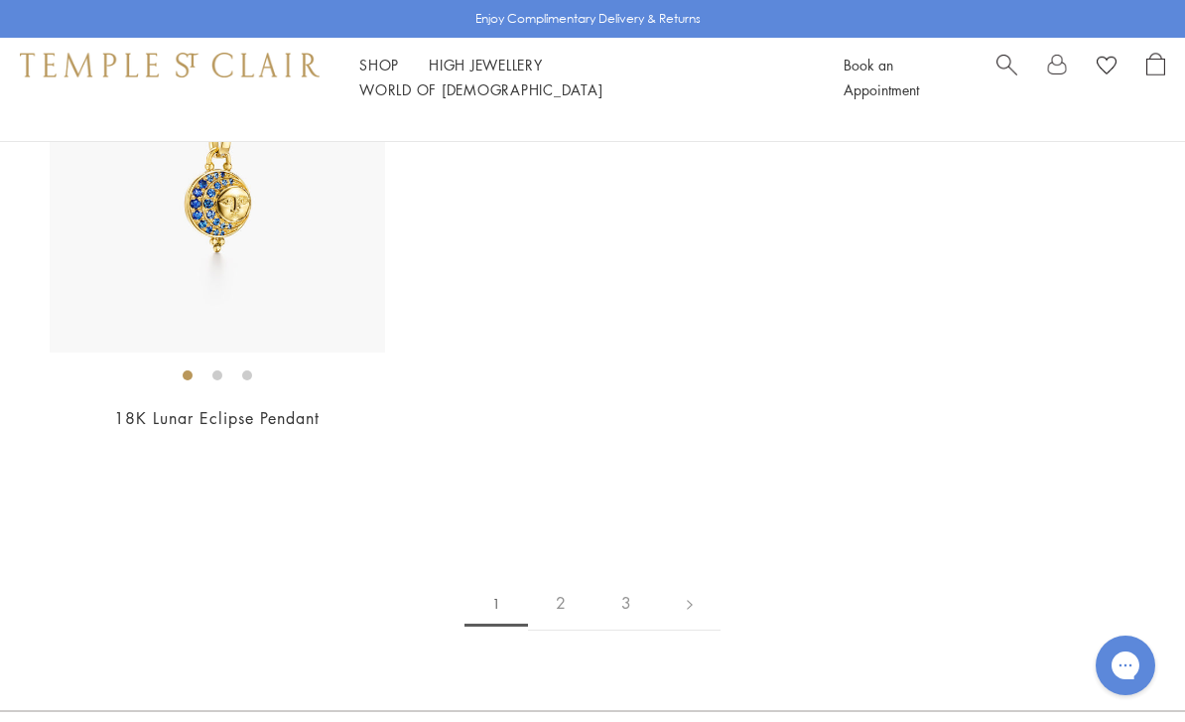
scroll to position [10963, 0]
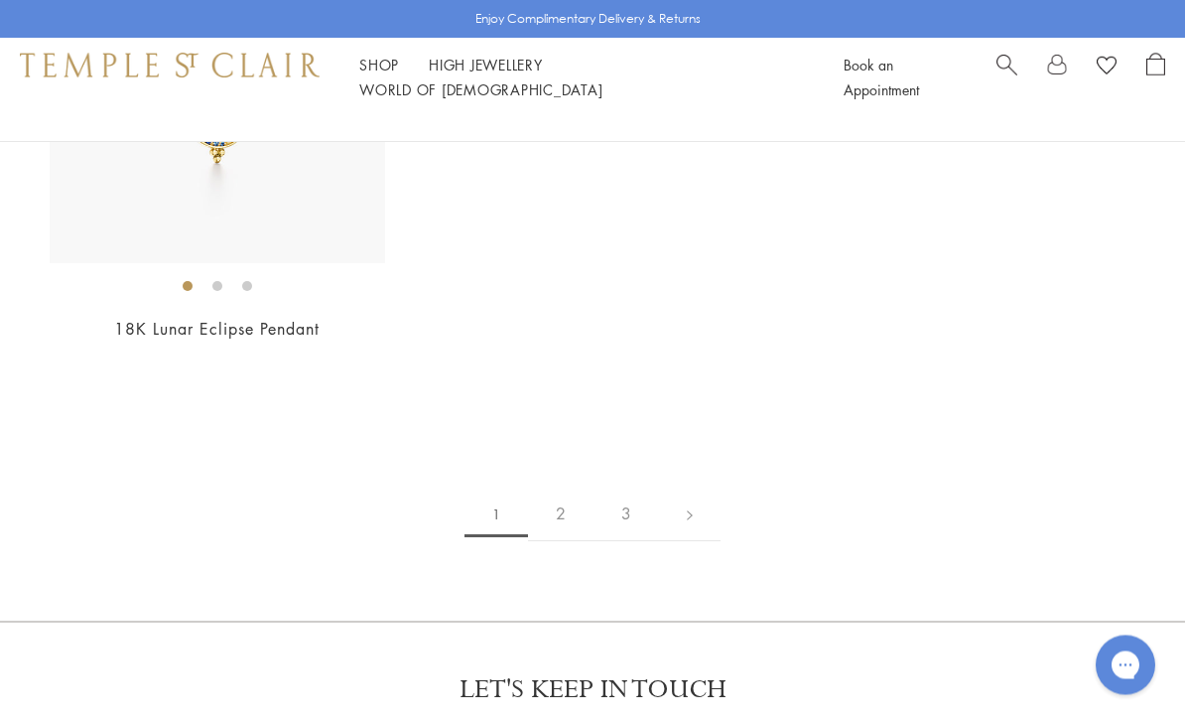
click at [559, 542] on link "2" at bounding box center [561, 514] width 66 height 55
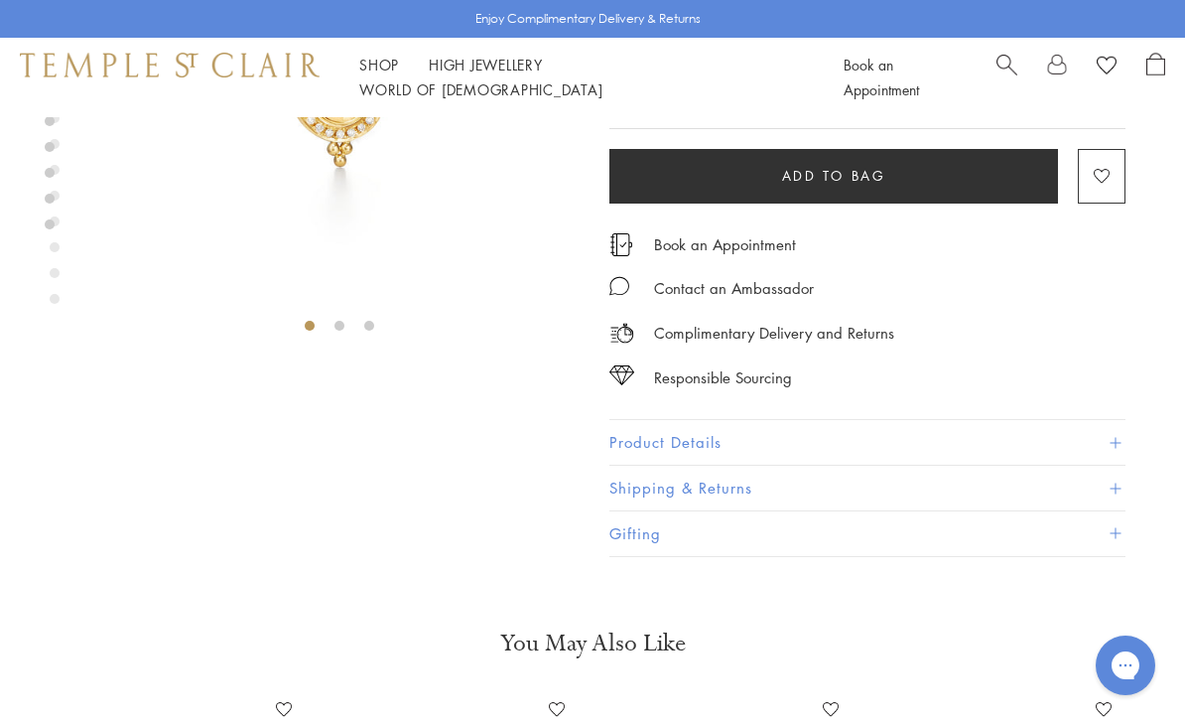
scroll to position [282, 0]
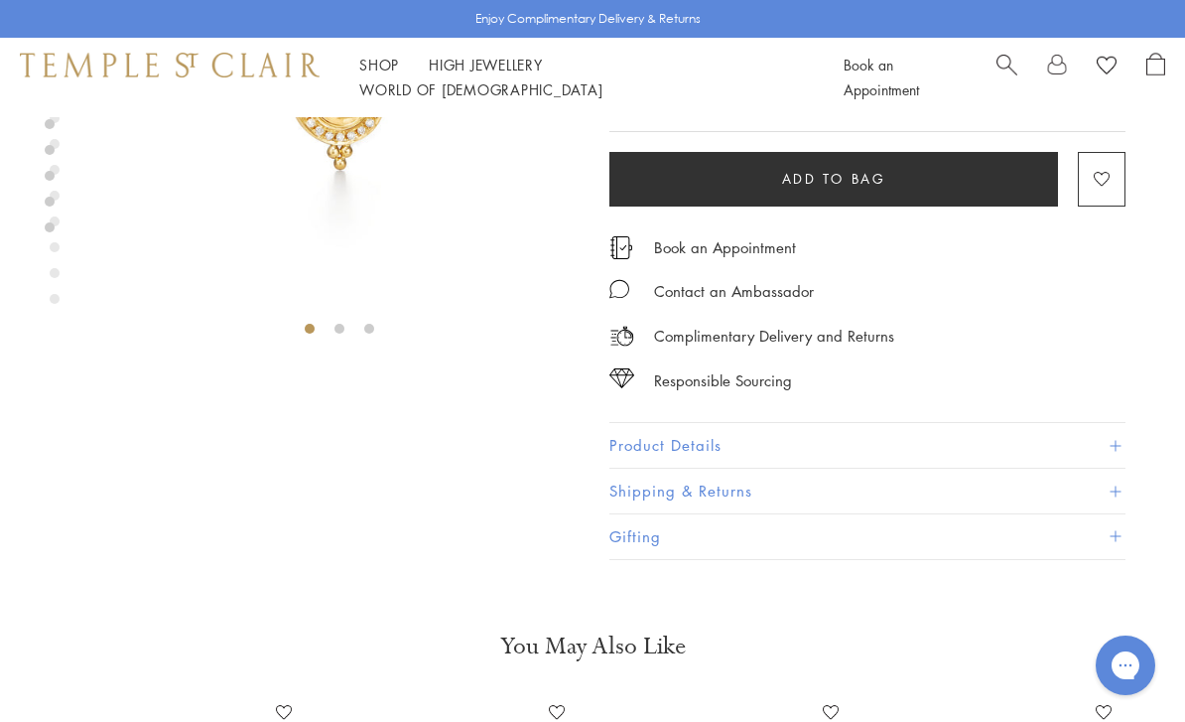
click at [616, 455] on button "Product Details" at bounding box center [867, 446] width 516 height 45
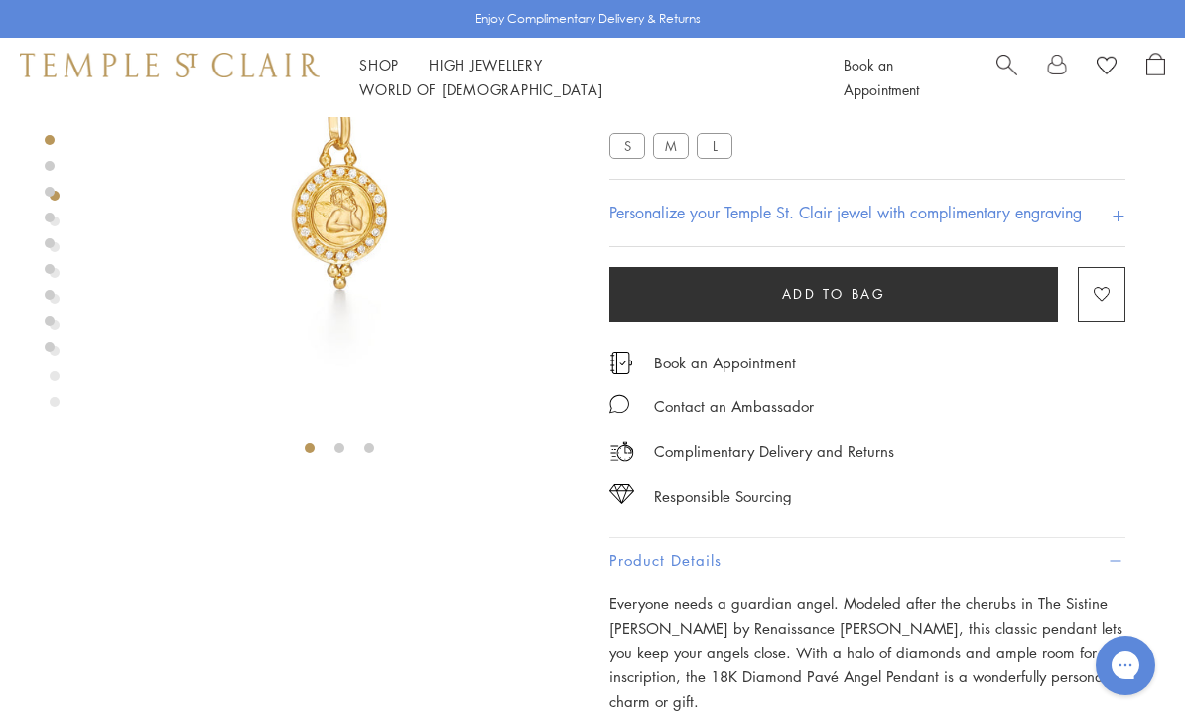
scroll to position [154, 0]
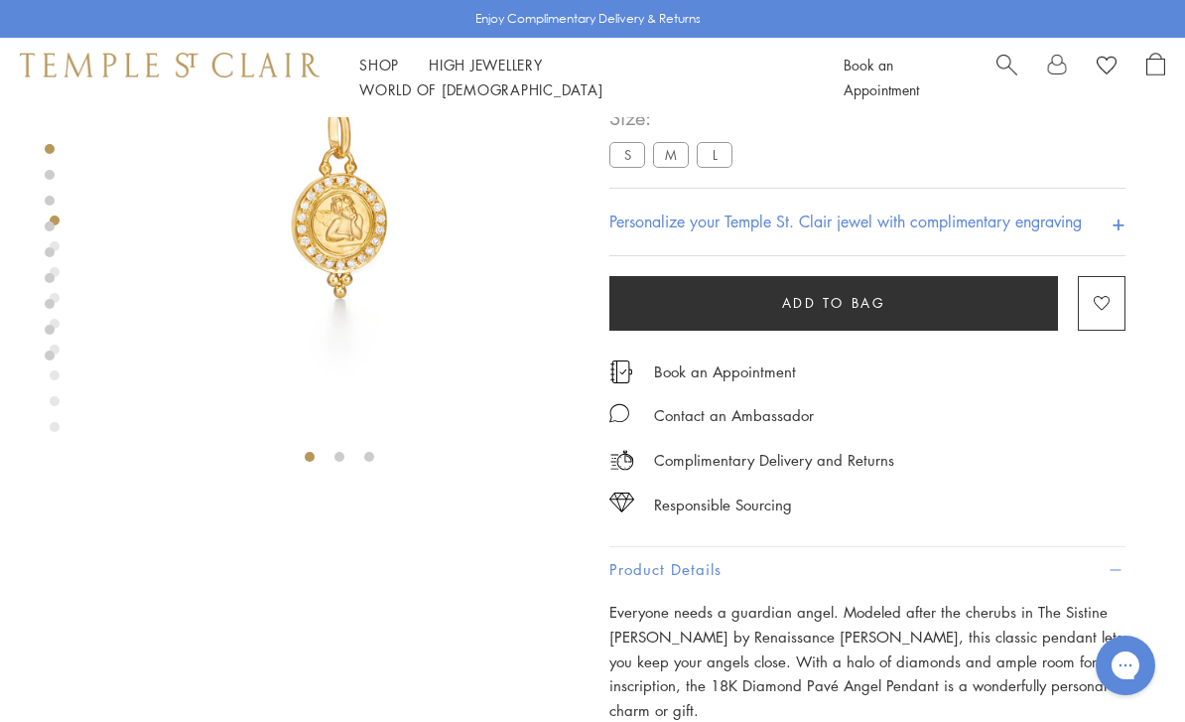
click at [1060, 530] on div "18K Small Diamond Pavé Angel Pendant $3,300 Everyone needs a guardian angel. Mo…" at bounding box center [867, 524] width 516 height 1122
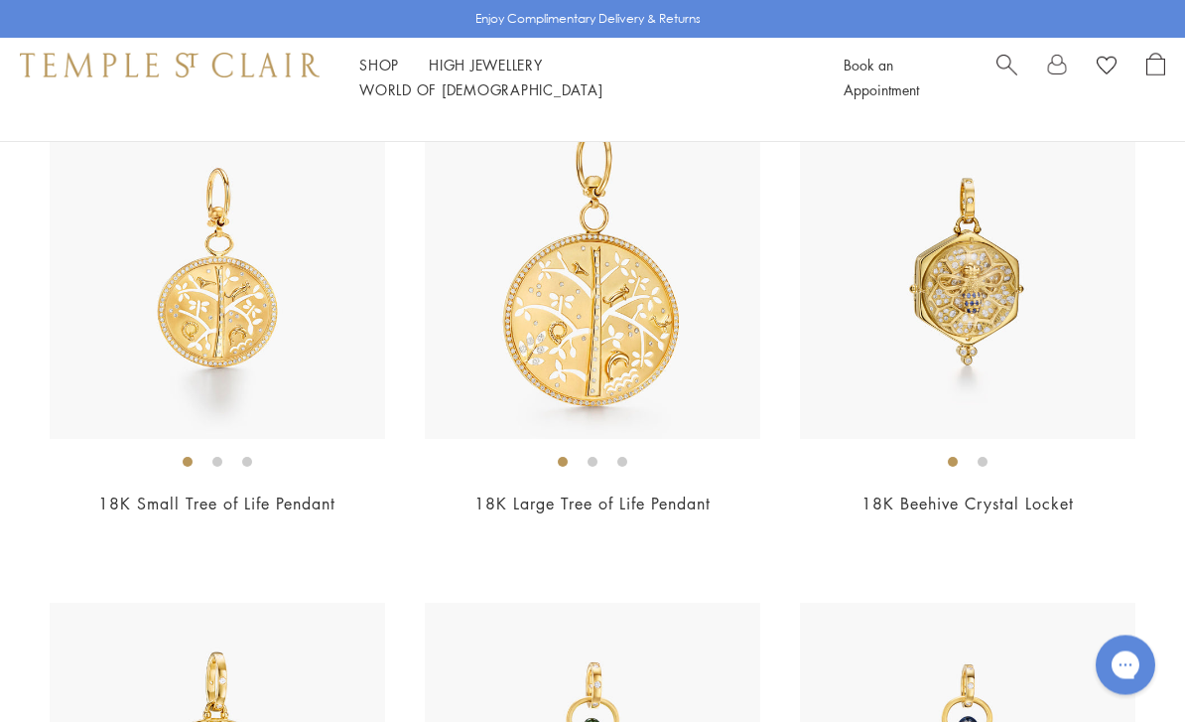
scroll to position [7748, 0]
click at [163, 402] on img at bounding box center [217, 270] width 335 height 335
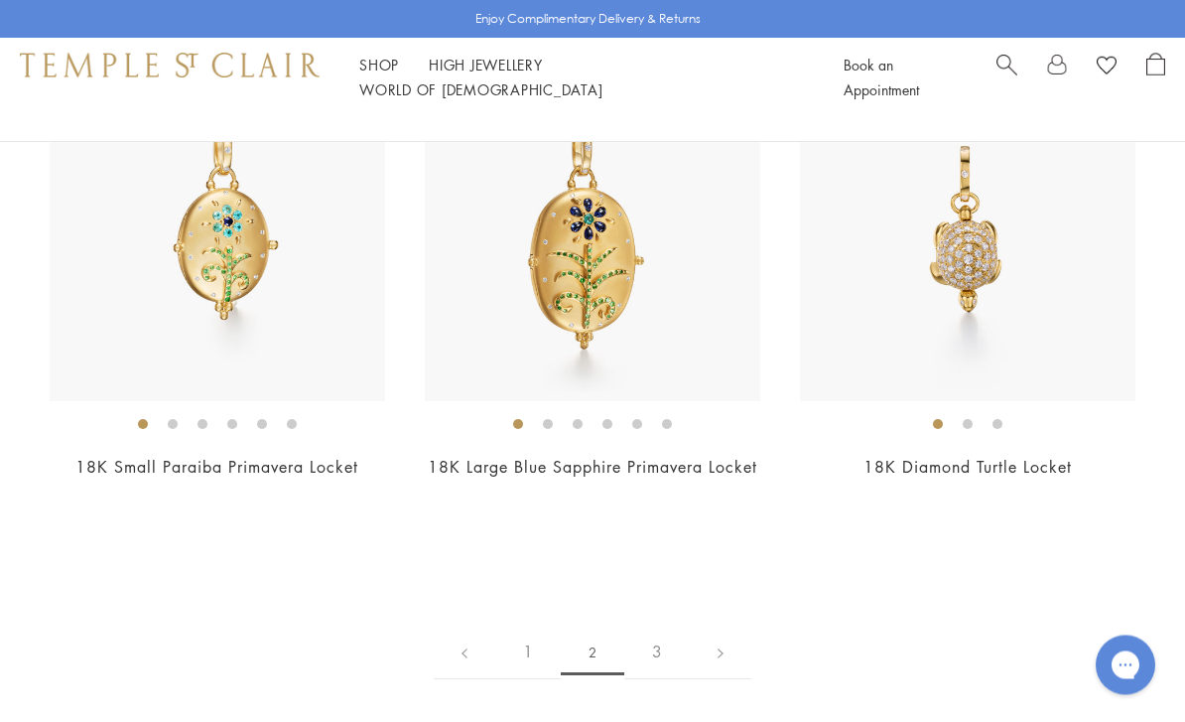
scroll to position [9306, 0]
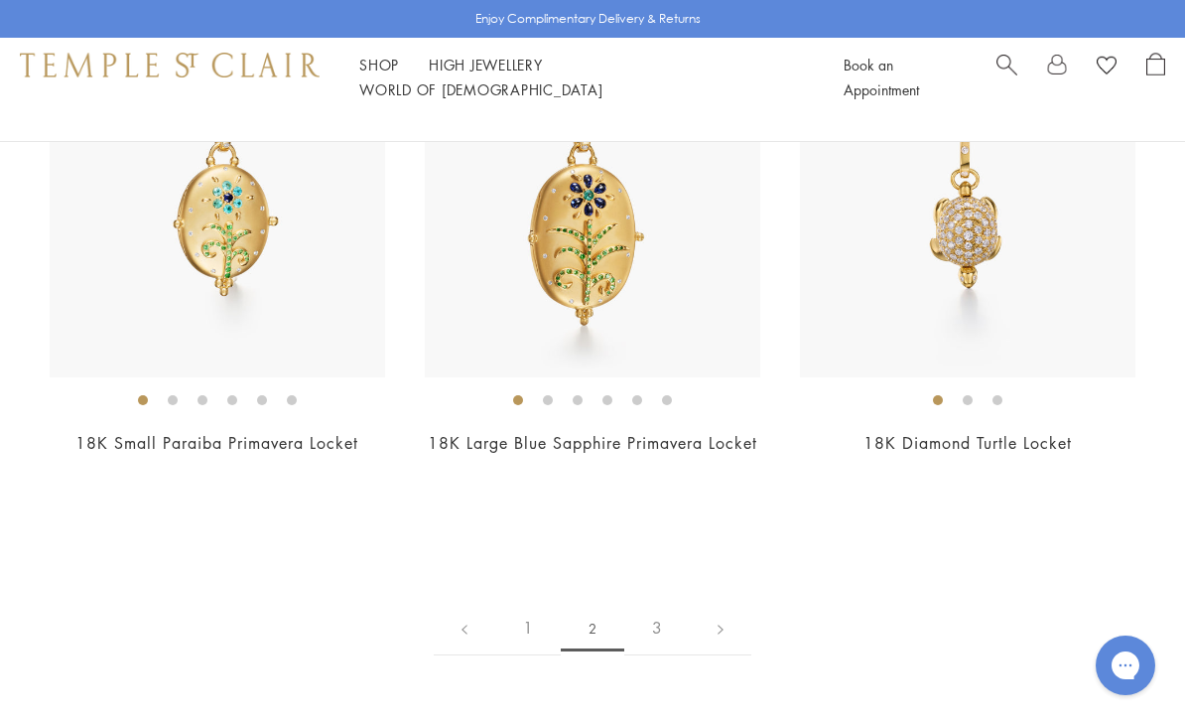
click at [662, 616] on link "3" at bounding box center [657, 627] width 66 height 55
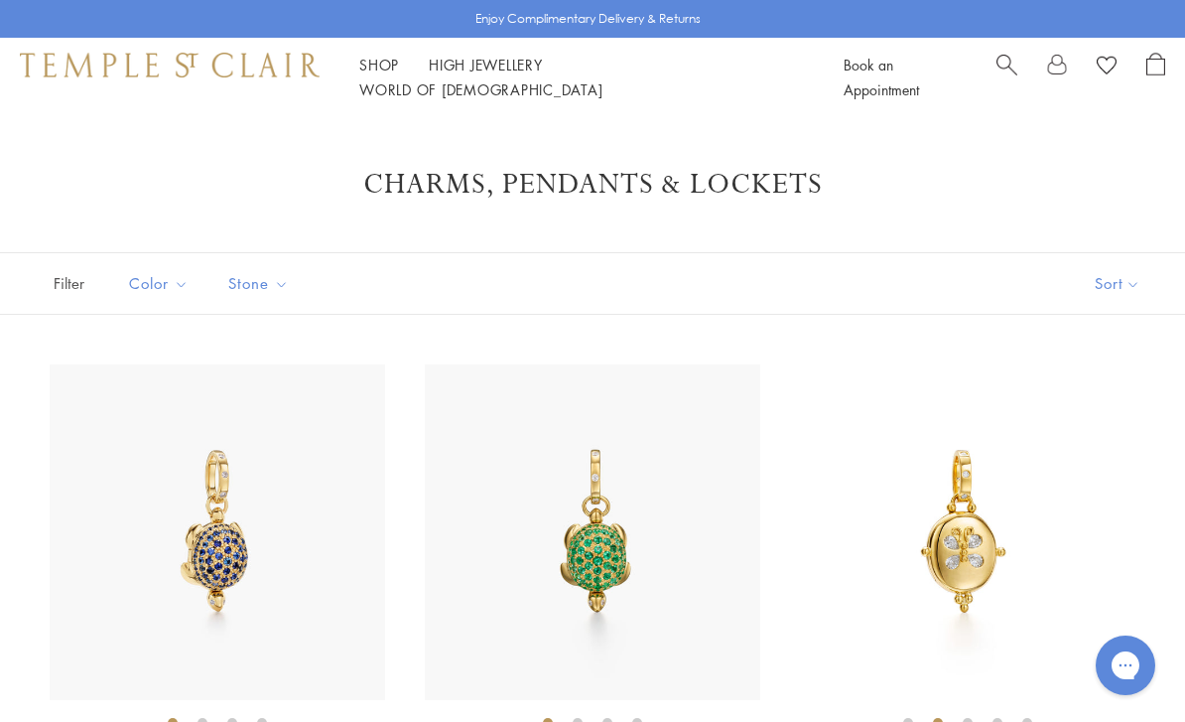
click at [364, 89] on div "Shop Shop Categories Amulets Pendants & Charms Lockets Chains & Leather Cords E…" at bounding box center [601, 78] width 484 height 50
click at [460, 74] on link "High Jewellery High Jewellery" at bounding box center [486, 65] width 114 height 20
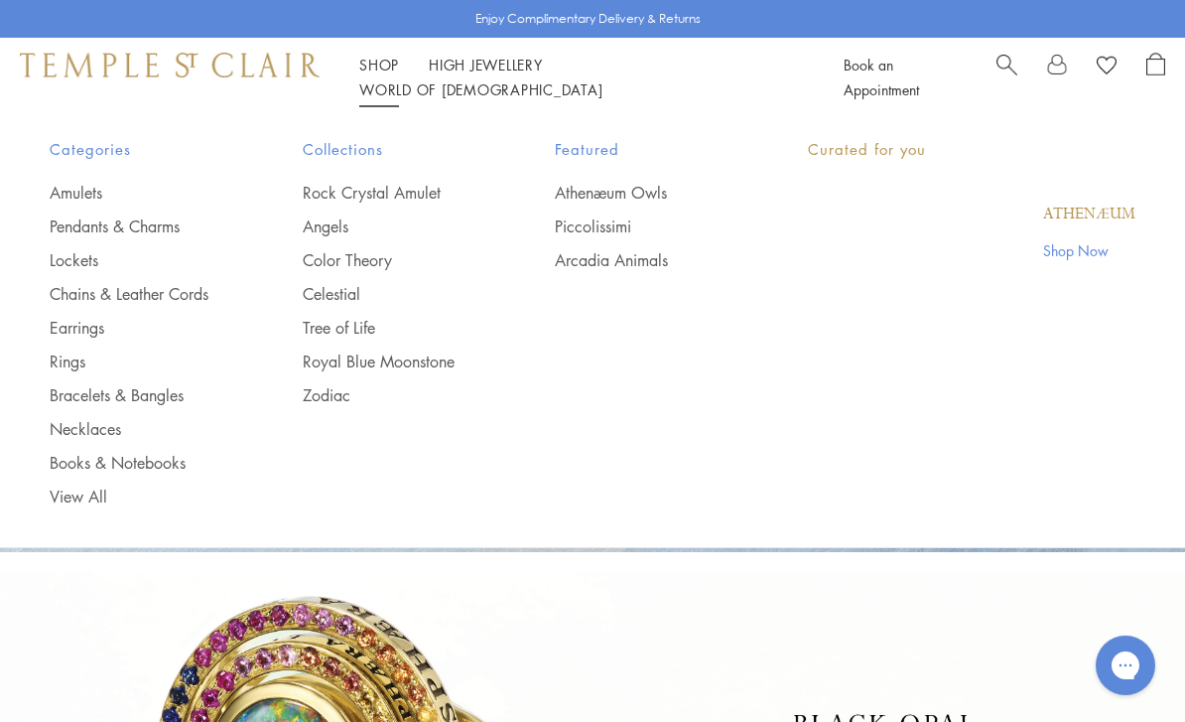
click at [372, 74] on link "Shop Shop" at bounding box center [379, 65] width 40 height 20
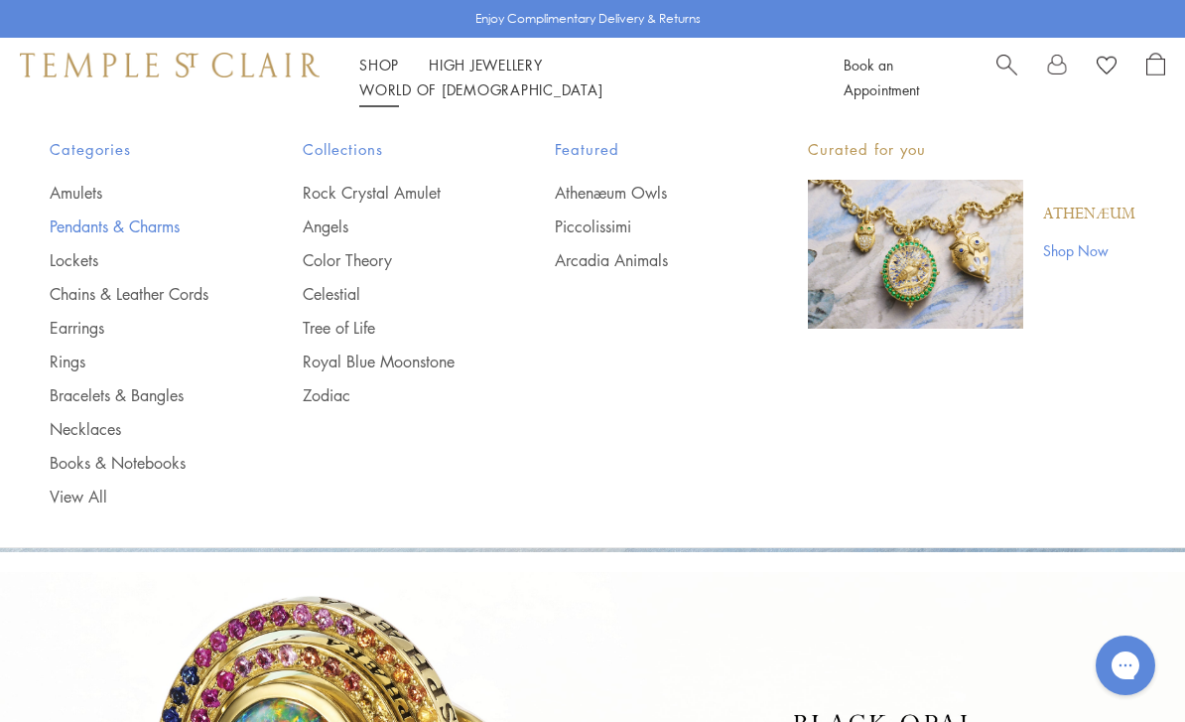
click at [128, 220] on link "Pendants & Charms" at bounding box center [137, 226] width 174 height 22
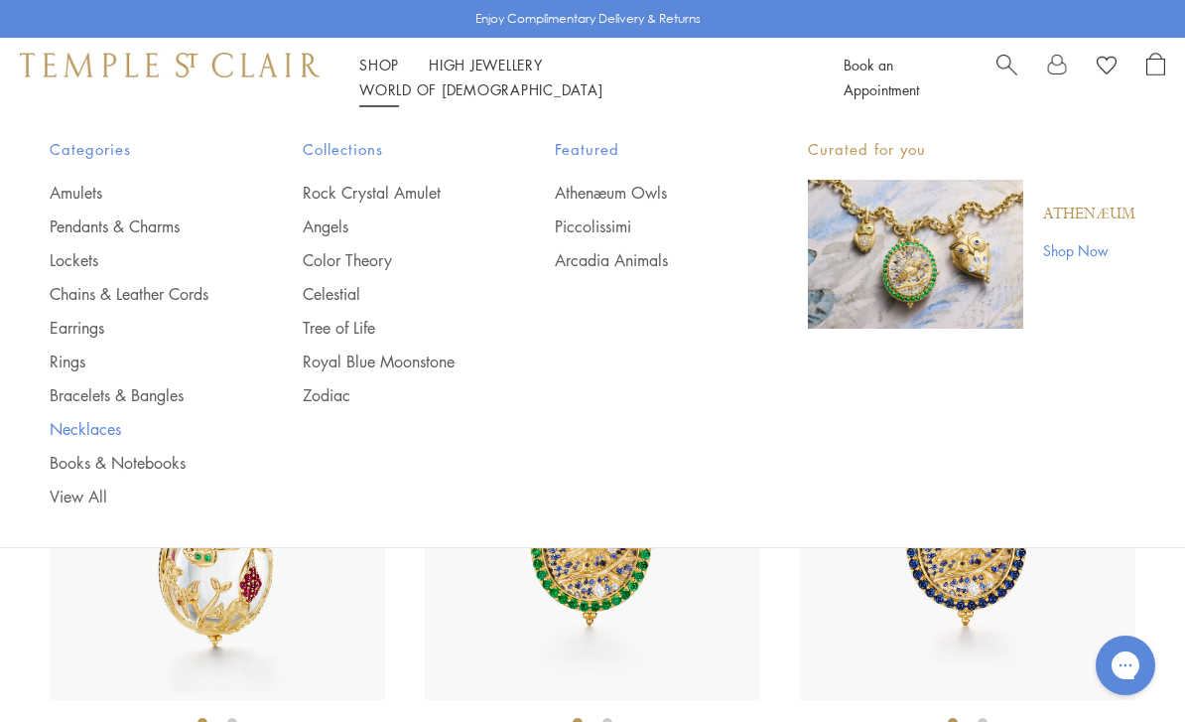
click at [71, 438] on link "Necklaces" at bounding box center [137, 429] width 174 height 22
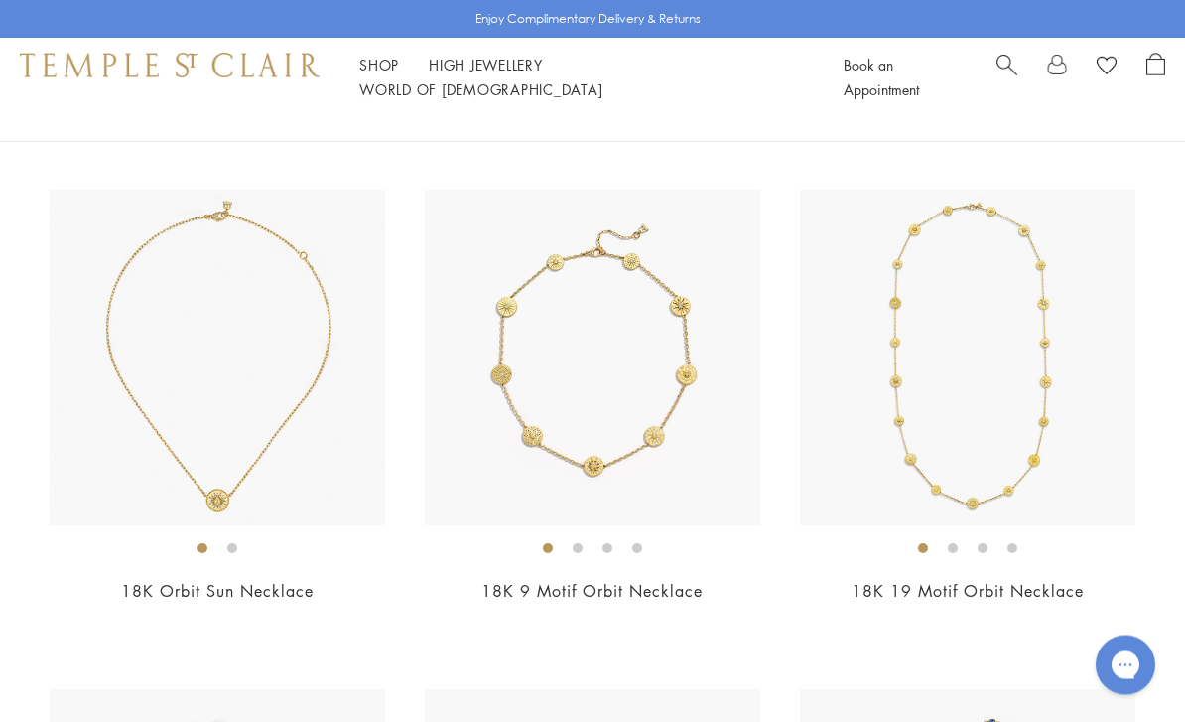
scroll to position [3172, 0]
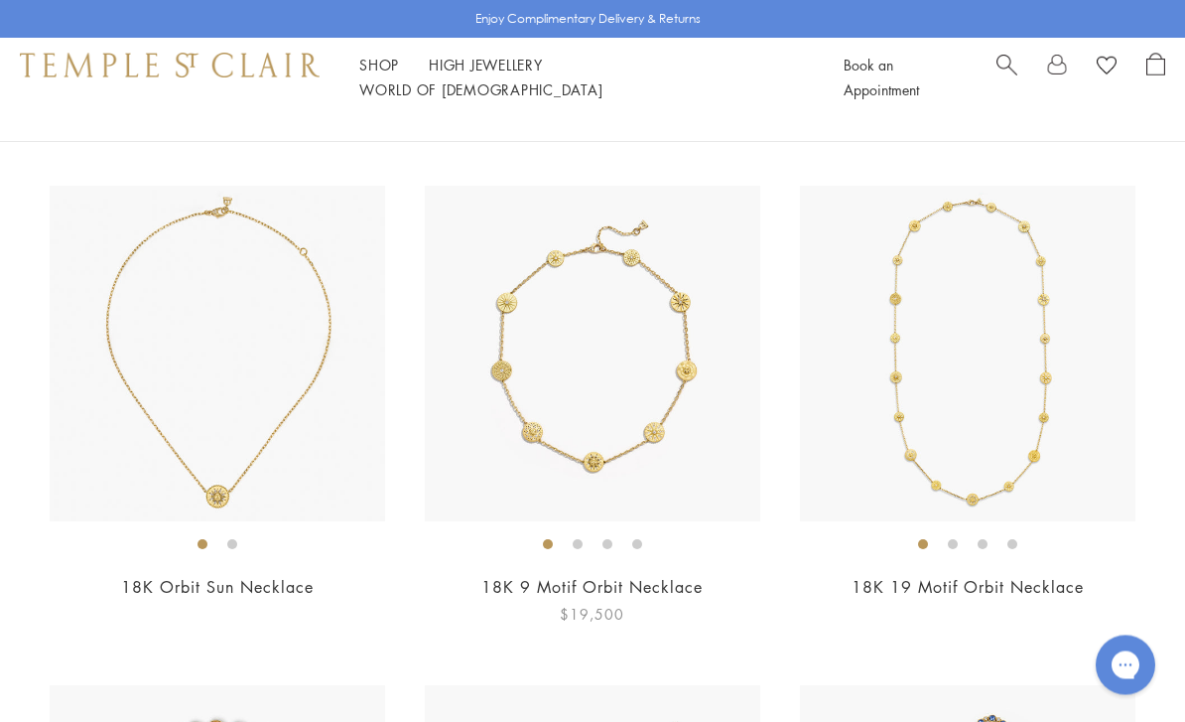
click at [495, 471] on img at bounding box center [592, 354] width 335 height 335
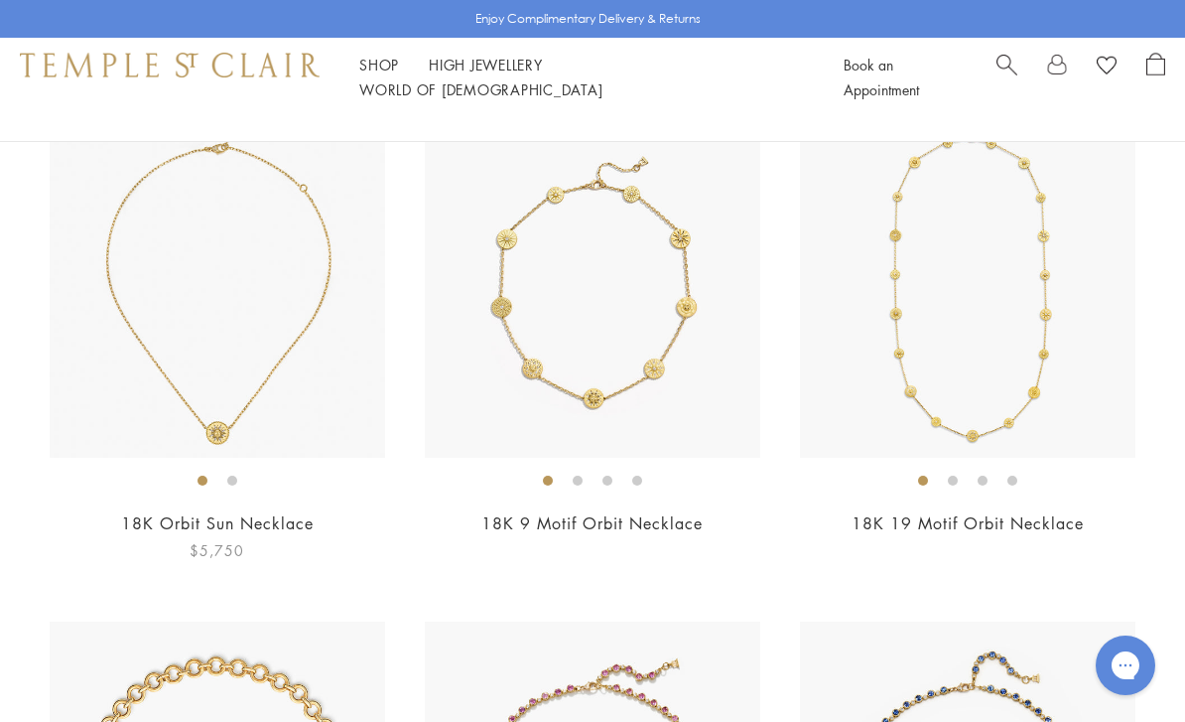
click at [202, 342] on img at bounding box center [217, 289] width 335 height 335
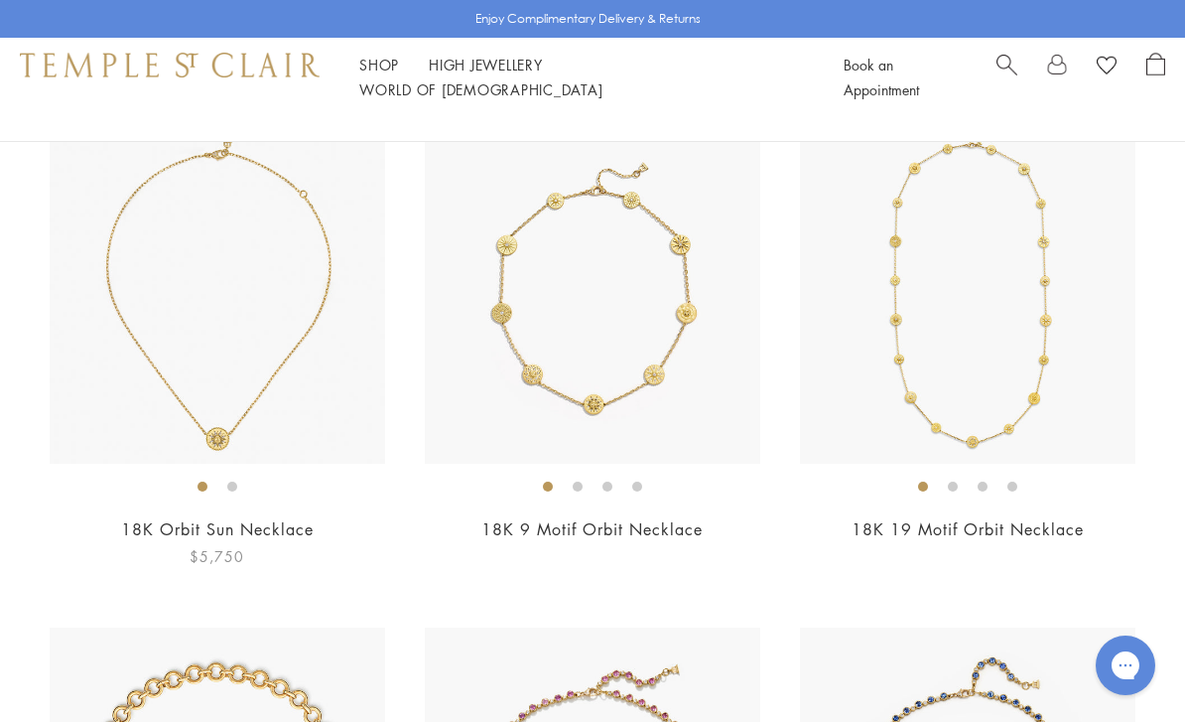
scroll to position [3217, 0]
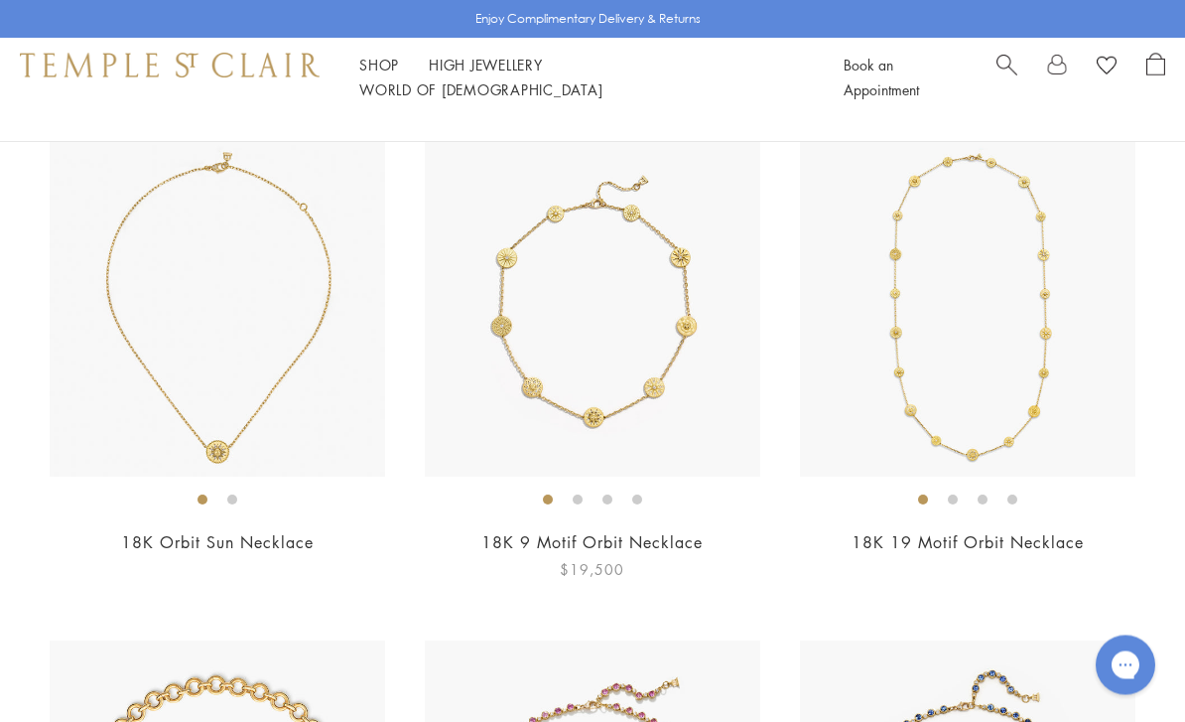
click at [508, 407] on img at bounding box center [592, 309] width 335 height 335
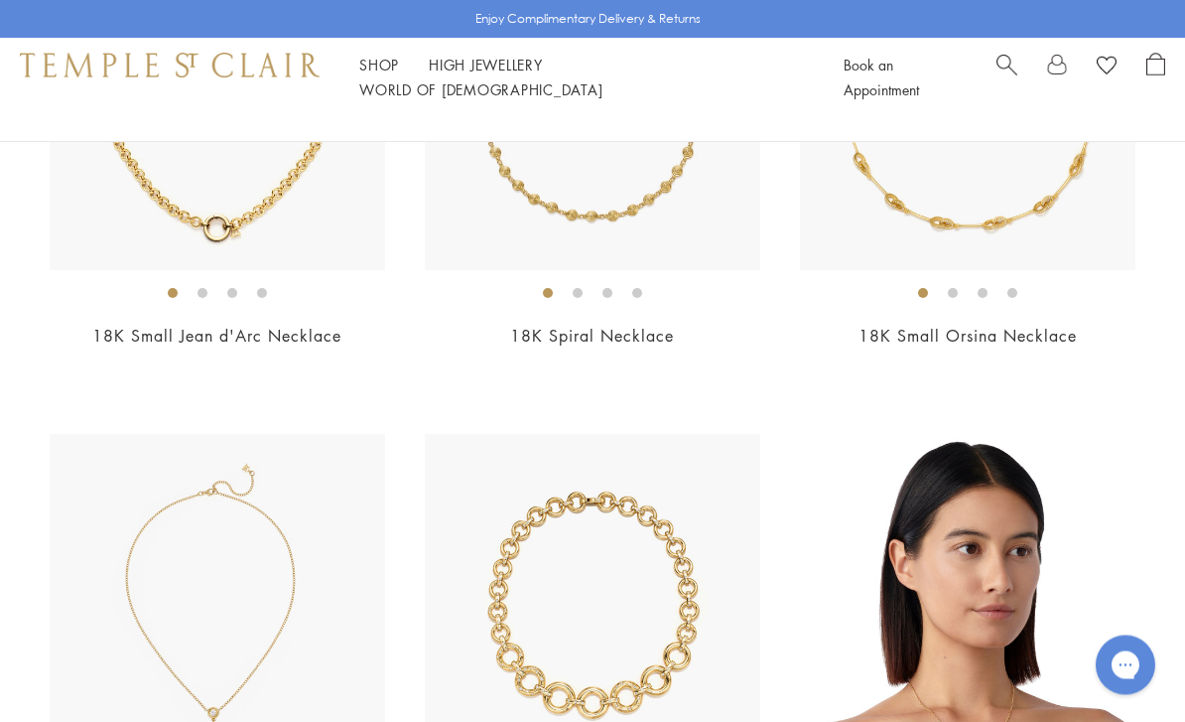
scroll to position [6244, 0]
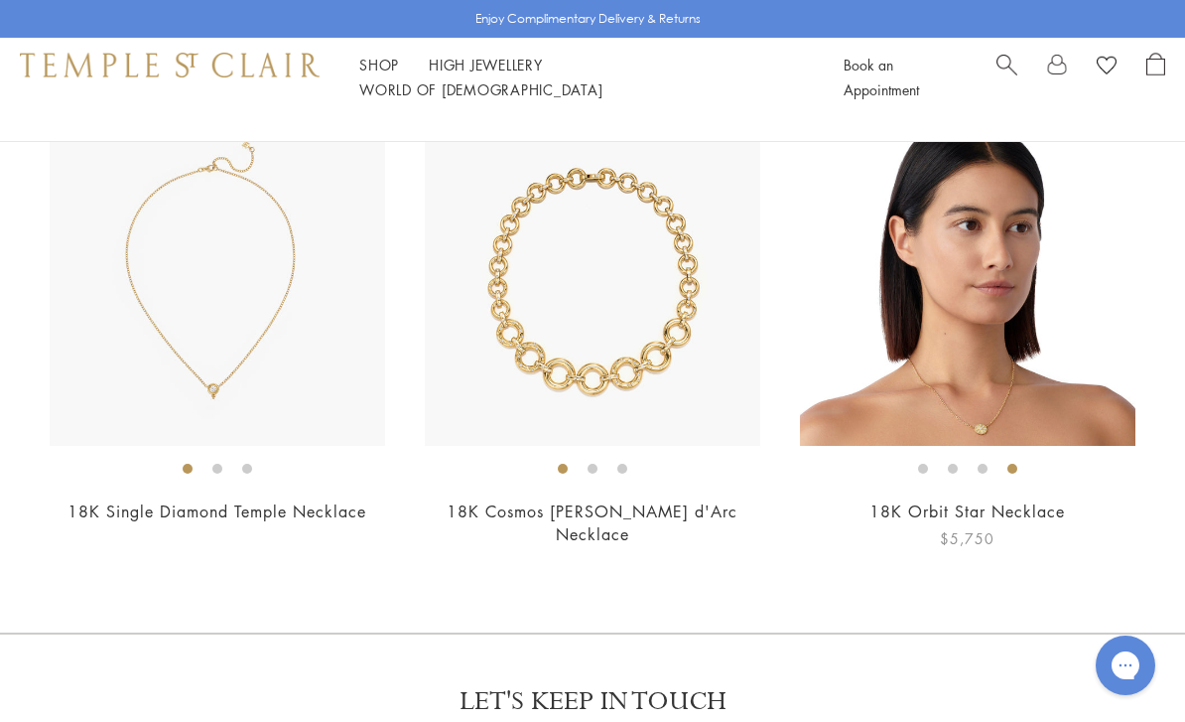
click at [1018, 404] on img at bounding box center [967, 277] width 335 height 335
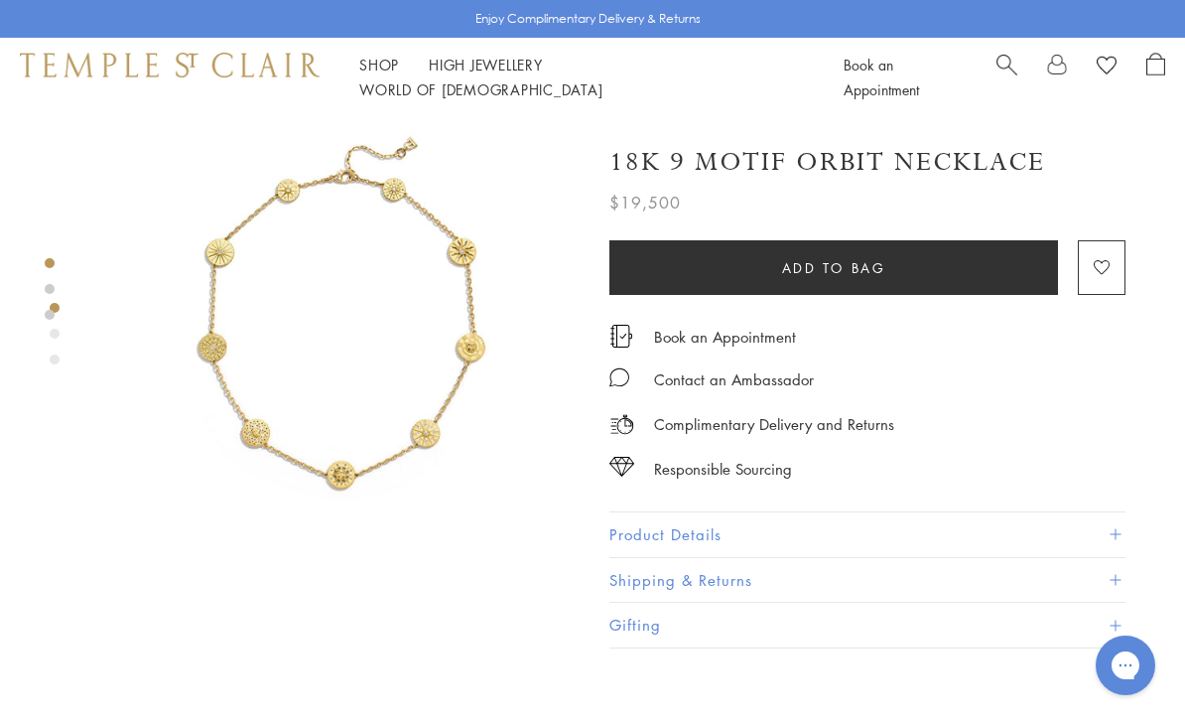
scroll to position [54, 0]
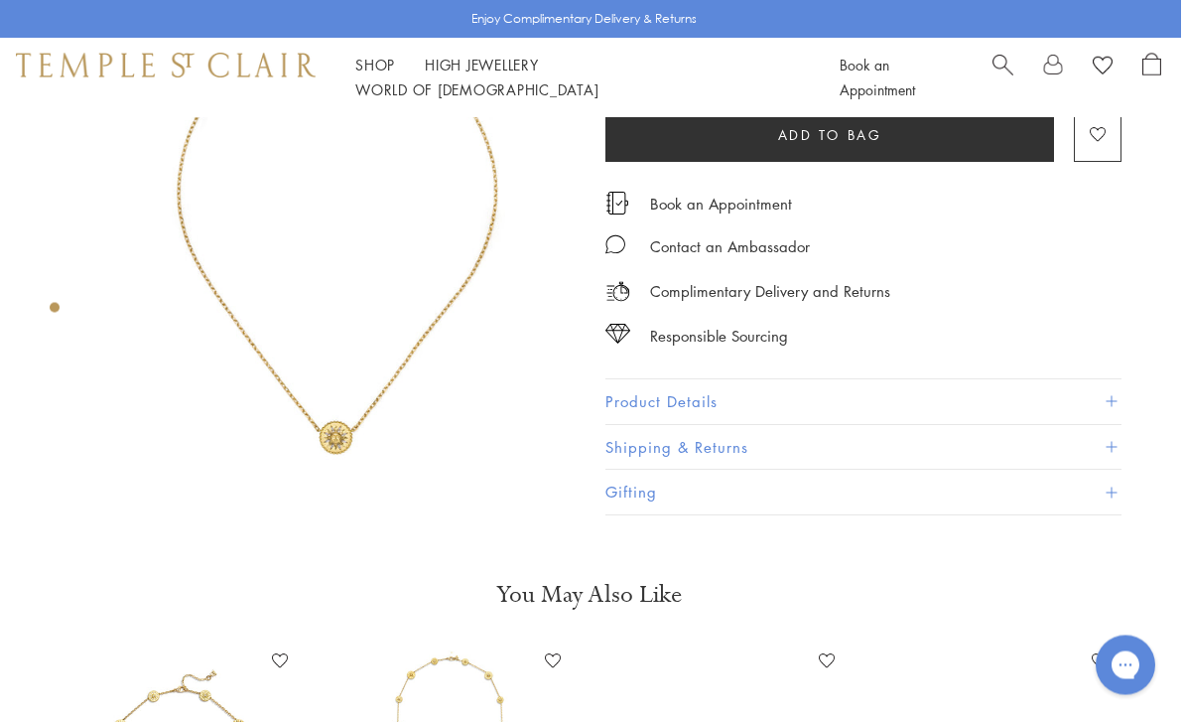
scroll to position [125, 4]
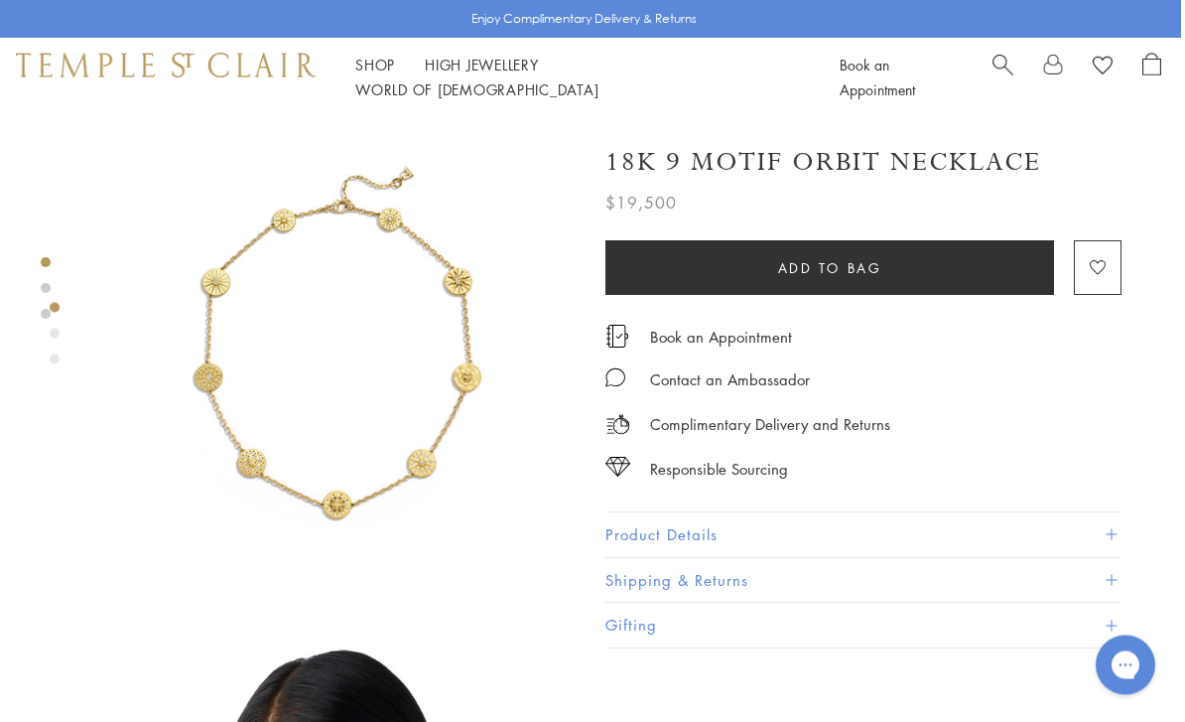
scroll to position [0, 4]
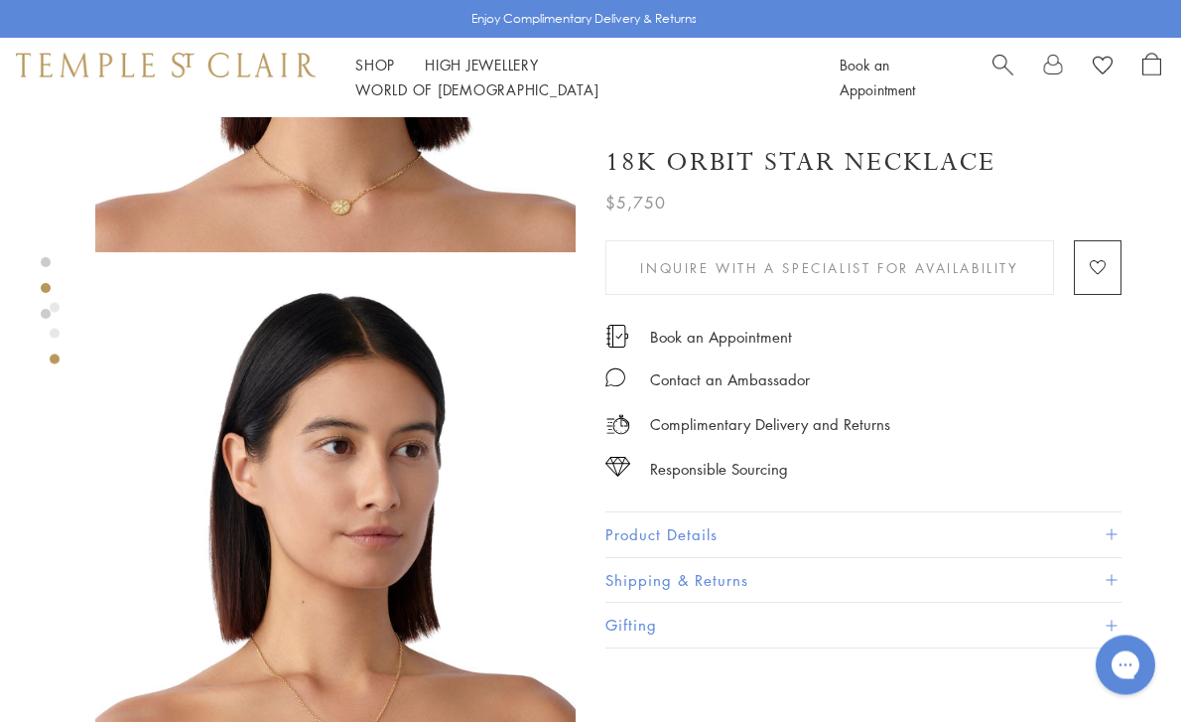
scroll to position [855, 4]
click at [991, 531] on button "Product Details" at bounding box center [863, 534] width 516 height 45
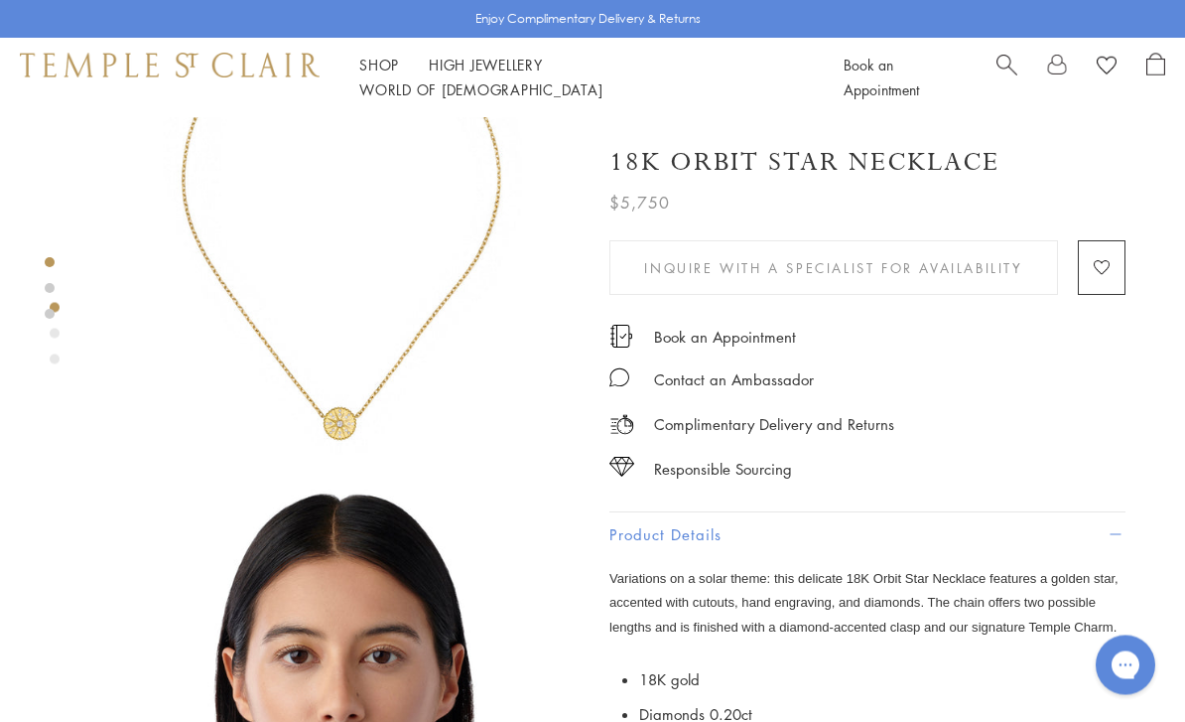
scroll to position [0, 0]
